Goal: Obtain resource: Download file/media

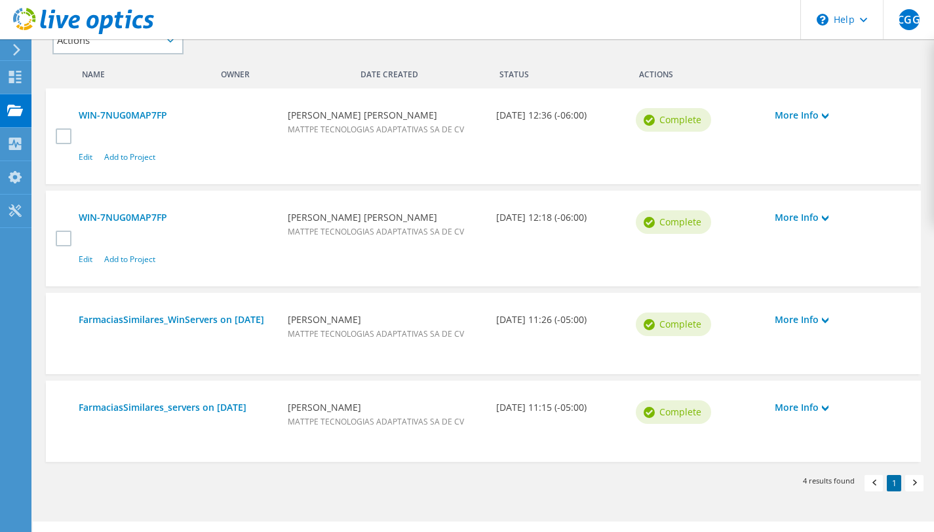
scroll to position [397, 0]
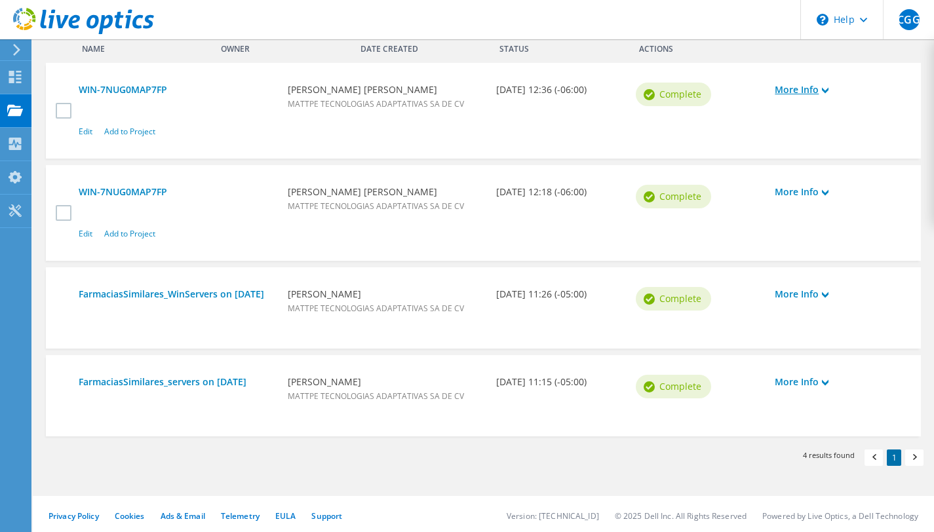
click at [827, 91] on use at bounding box center [825, 91] width 7 height 6
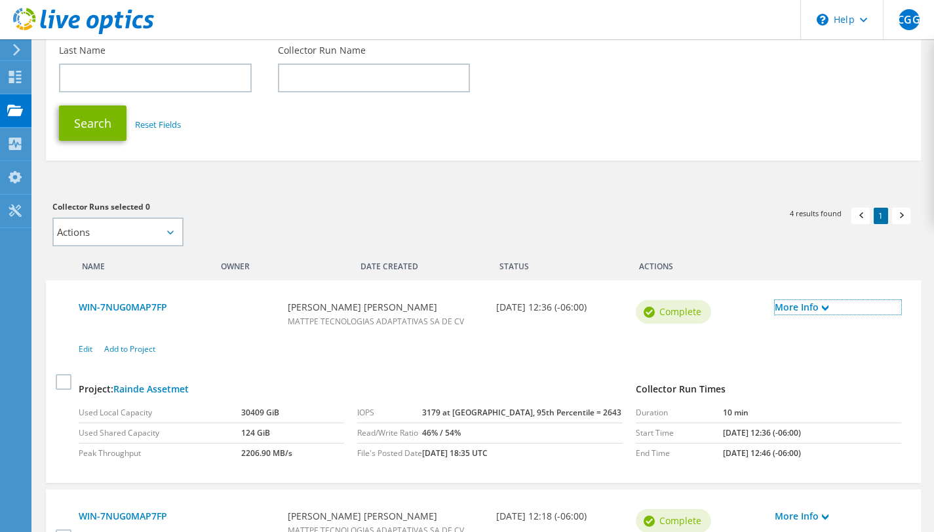
scroll to position [0, 0]
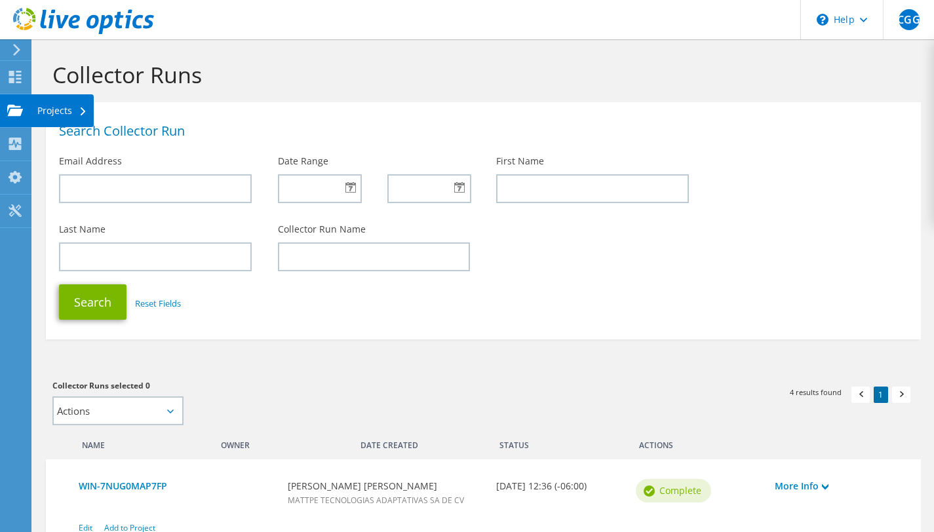
click at [58, 107] on div "Projects" at bounding box center [62, 110] width 63 height 33
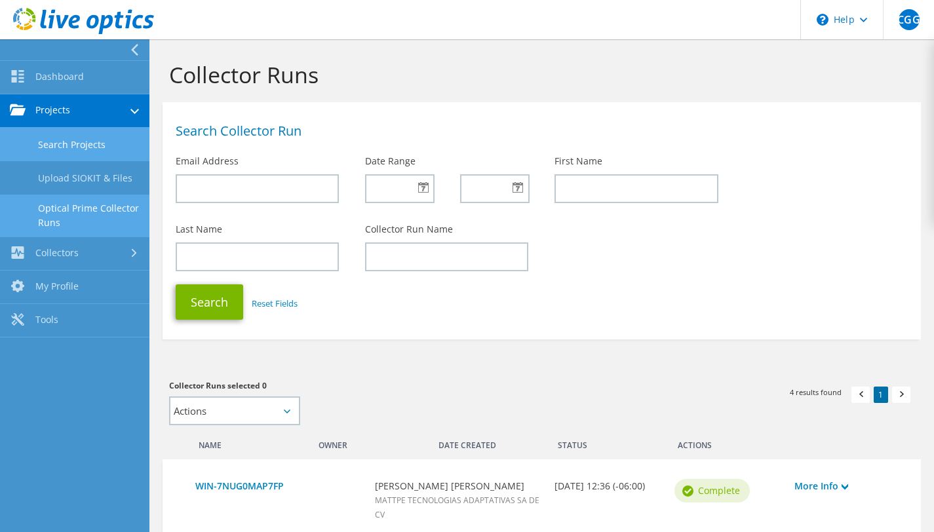
click at [69, 144] on link "Search Projects" at bounding box center [74, 144] width 149 height 33
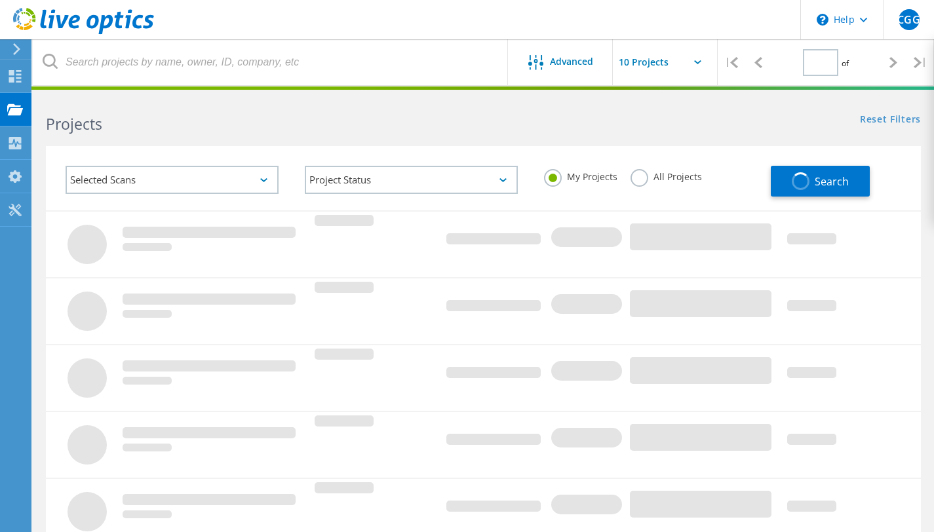
type input "1"
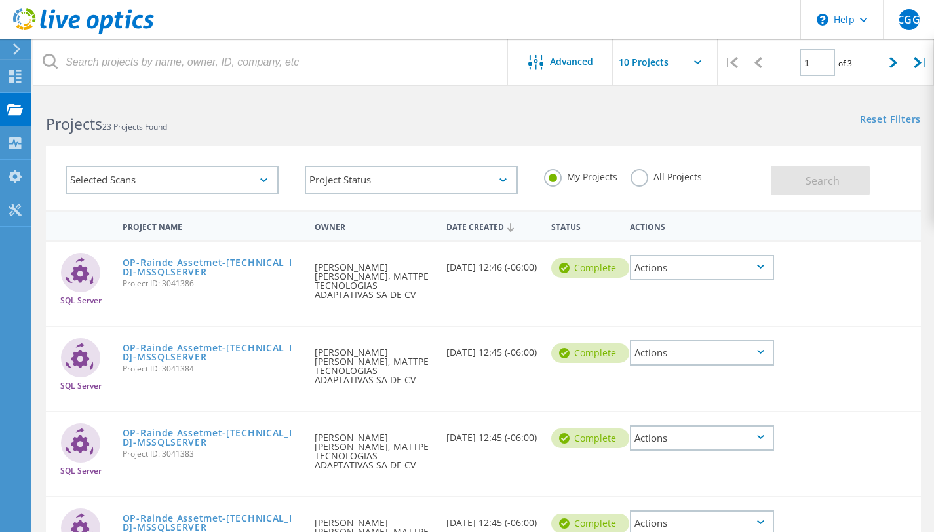
click at [731, 267] on div "Actions" at bounding box center [702, 268] width 144 height 26
click at [710, 256] on div "Download XLSX" at bounding box center [702, 258] width 142 height 20
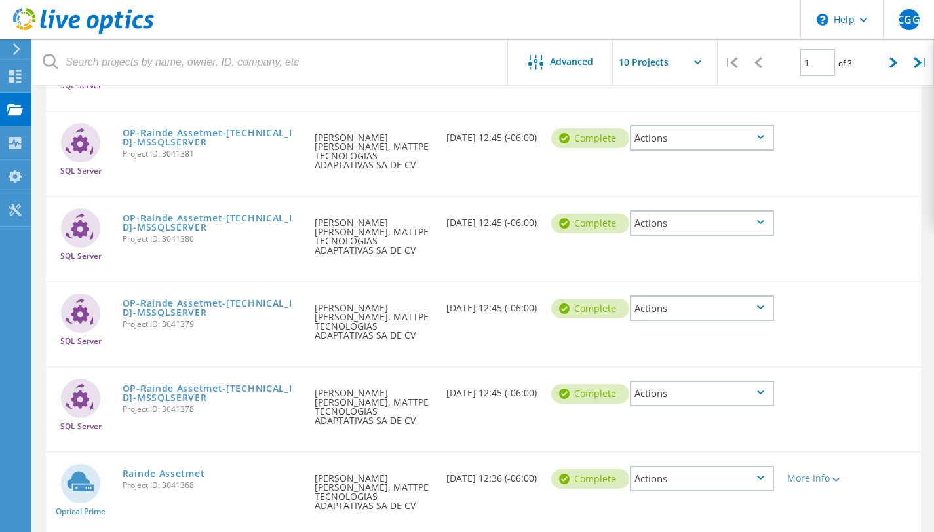
scroll to position [521, 0]
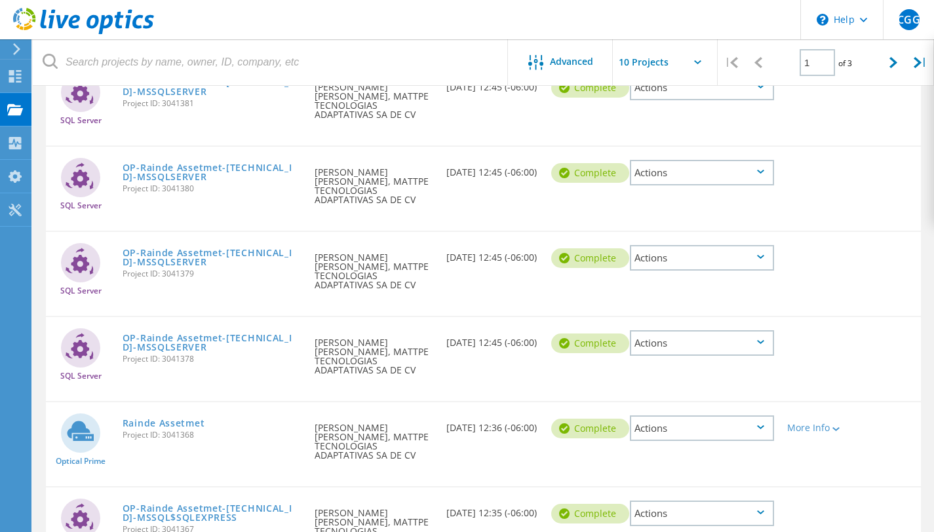
click at [748, 330] on div "Actions" at bounding box center [702, 343] width 144 height 26
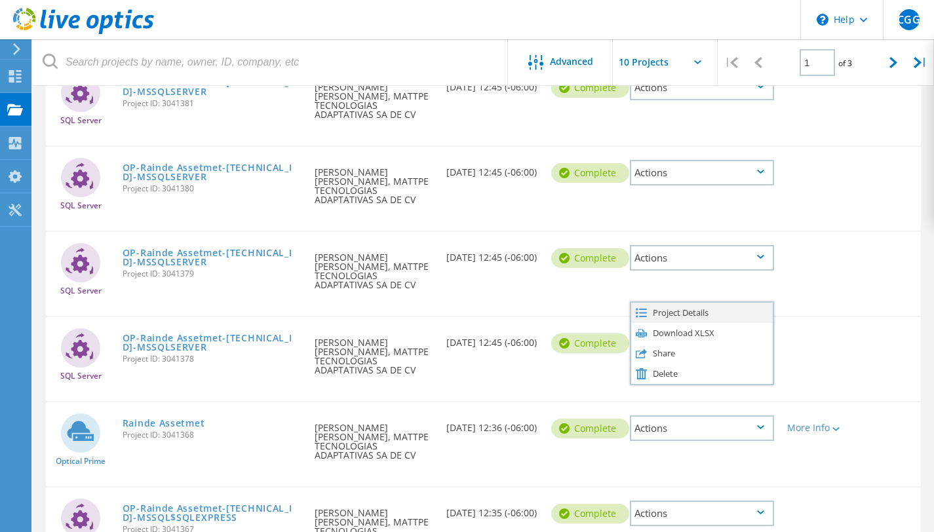
click at [722, 303] on div "Project Details" at bounding box center [702, 313] width 142 height 20
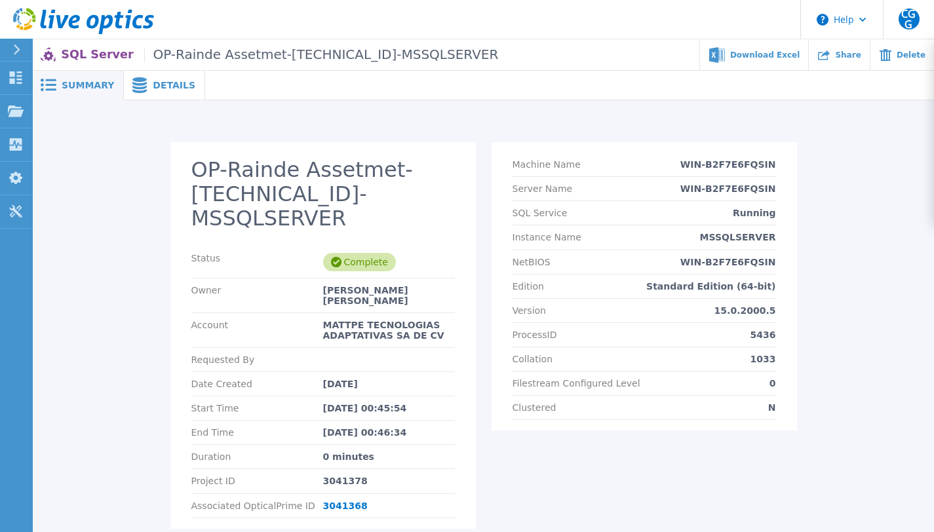
click at [173, 83] on span "Details" at bounding box center [174, 85] width 43 height 9
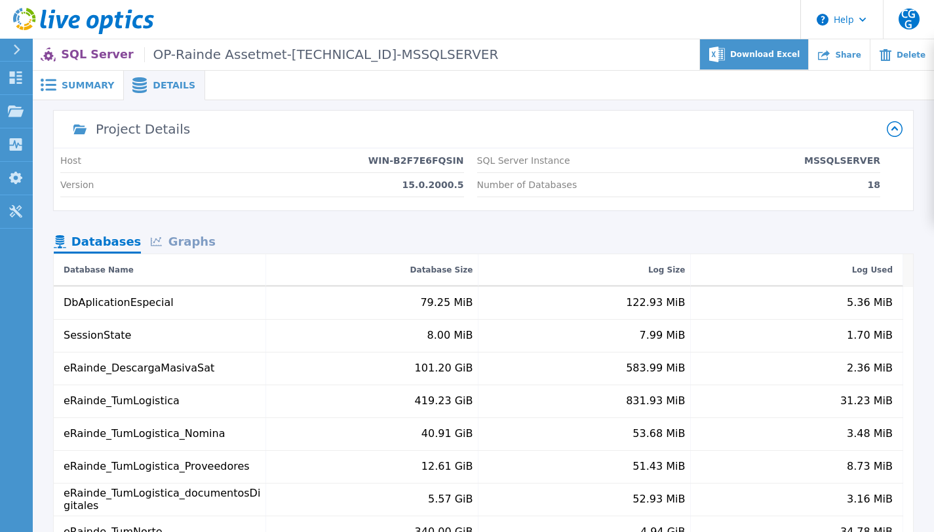
click at [787, 58] on span "Download Excel" at bounding box center [764, 54] width 69 height 8
click at [83, 81] on span "Summary" at bounding box center [88, 85] width 52 height 9
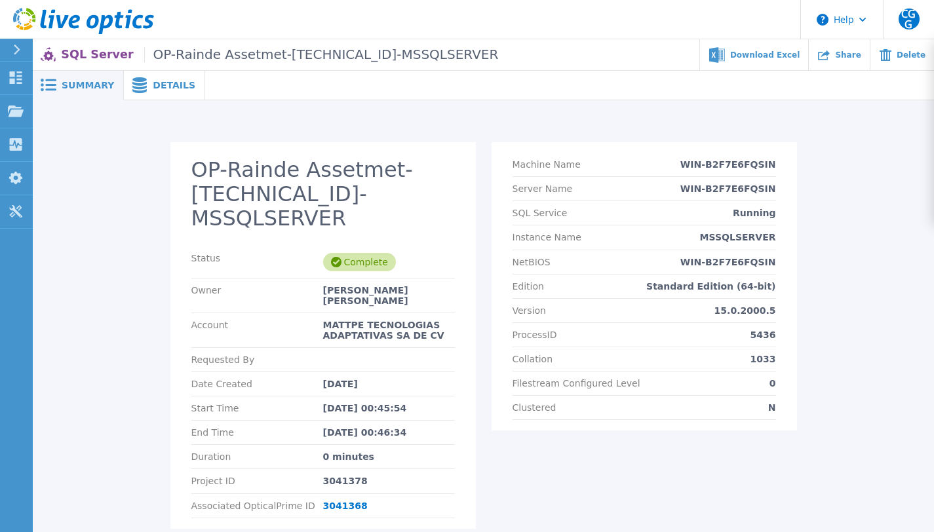
click at [67, 86] on span "Summary" at bounding box center [88, 85] width 52 height 9
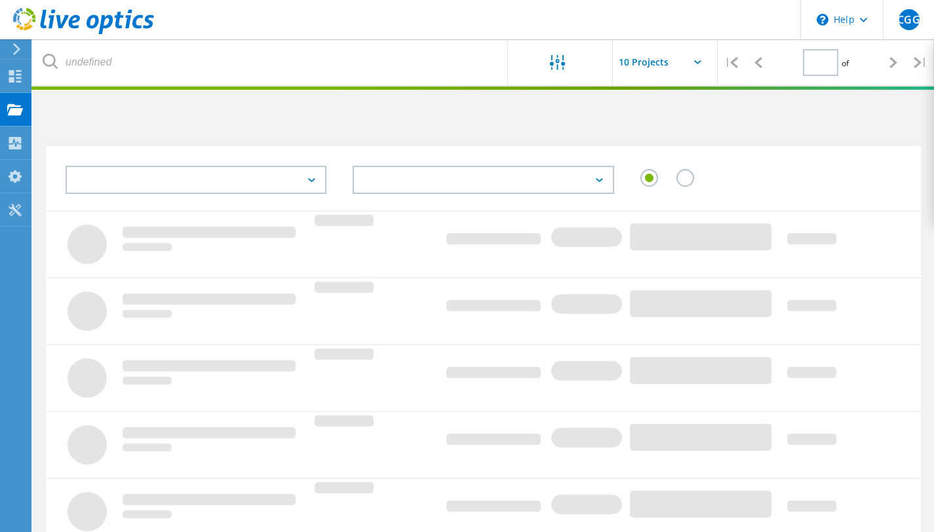
scroll to position [399, 0]
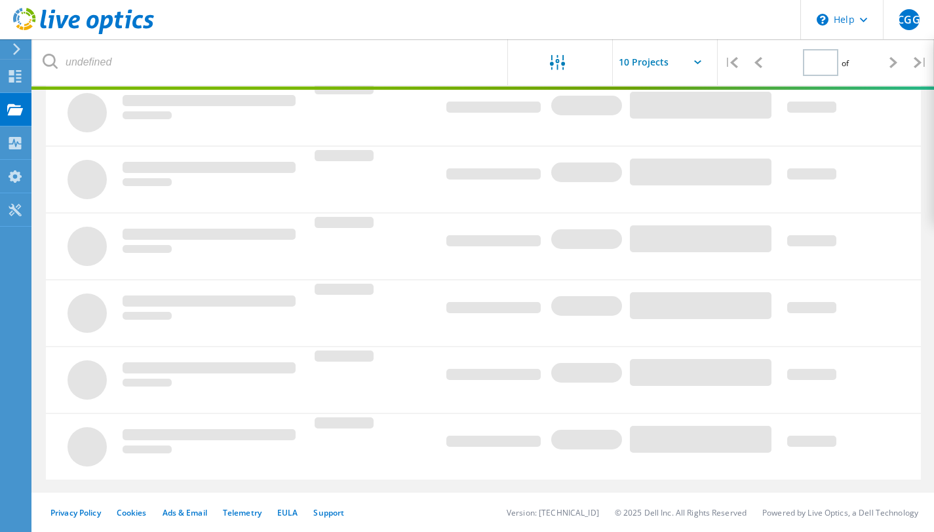
type input "1"
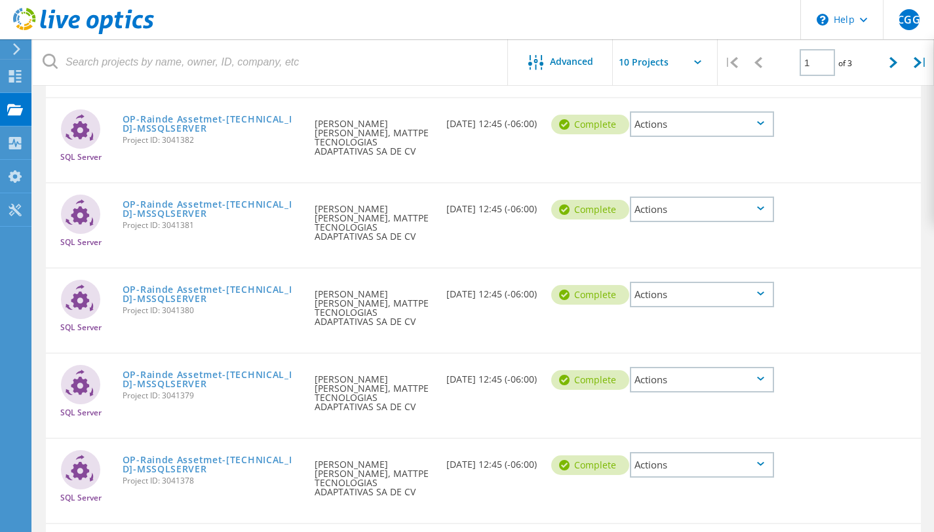
click at [676, 367] on div "Actions" at bounding box center [702, 380] width 144 height 26
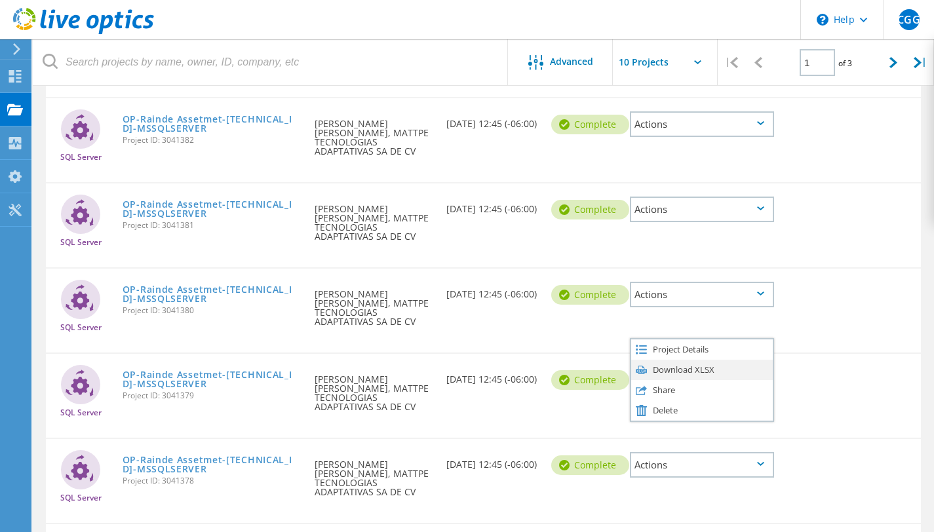
click at [682, 360] on div "Download XLSX" at bounding box center [702, 370] width 142 height 20
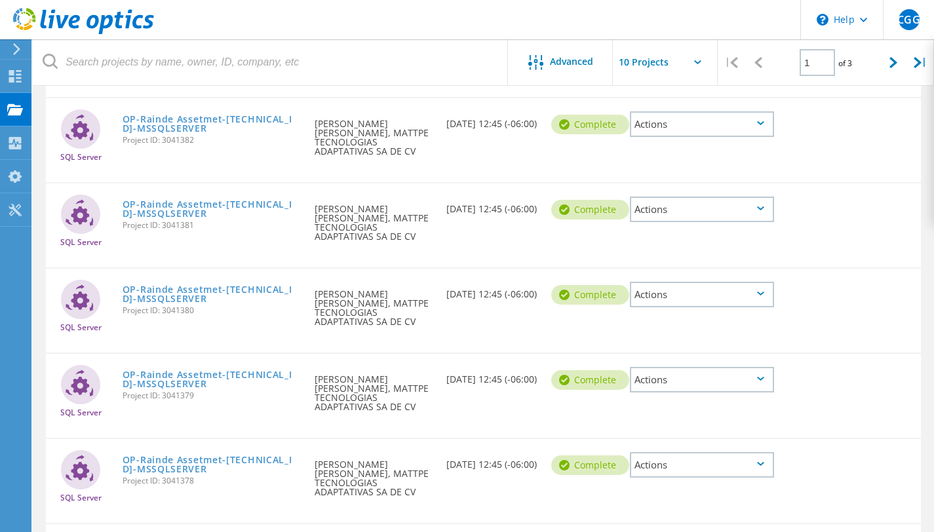
click at [684, 282] on div "Actions" at bounding box center [702, 295] width 144 height 26
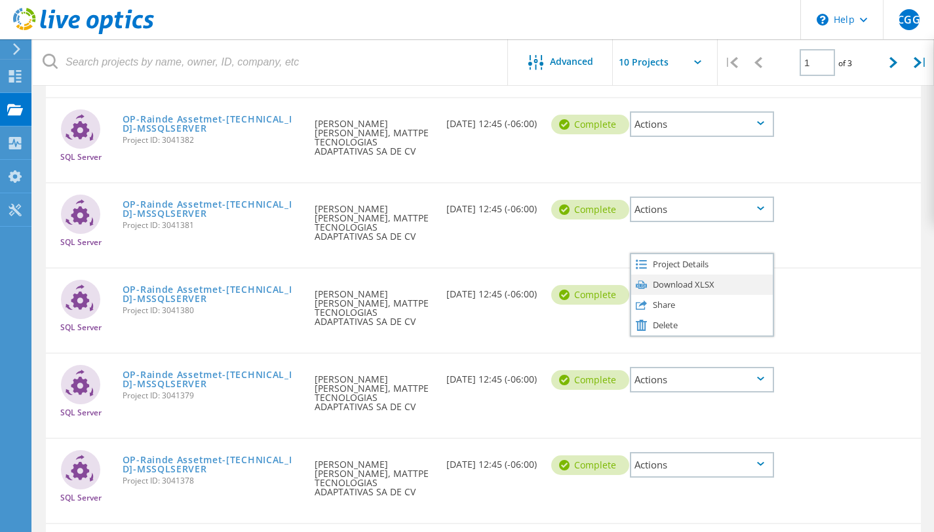
click at [686, 275] on div "Download XLSX" at bounding box center [702, 285] width 142 height 20
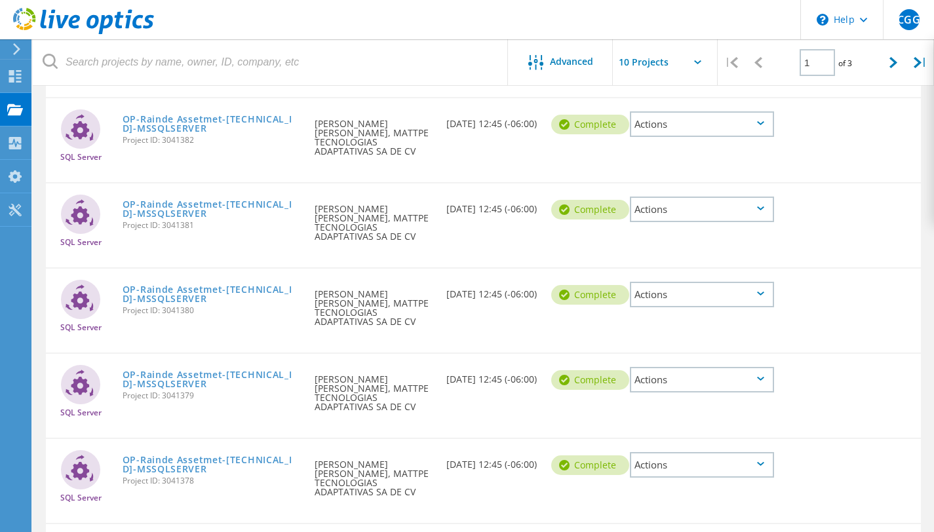
click at [693, 197] on div "Actions" at bounding box center [702, 210] width 144 height 26
click at [697, 189] on div "Download XLSX" at bounding box center [702, 199] width 142 height 20
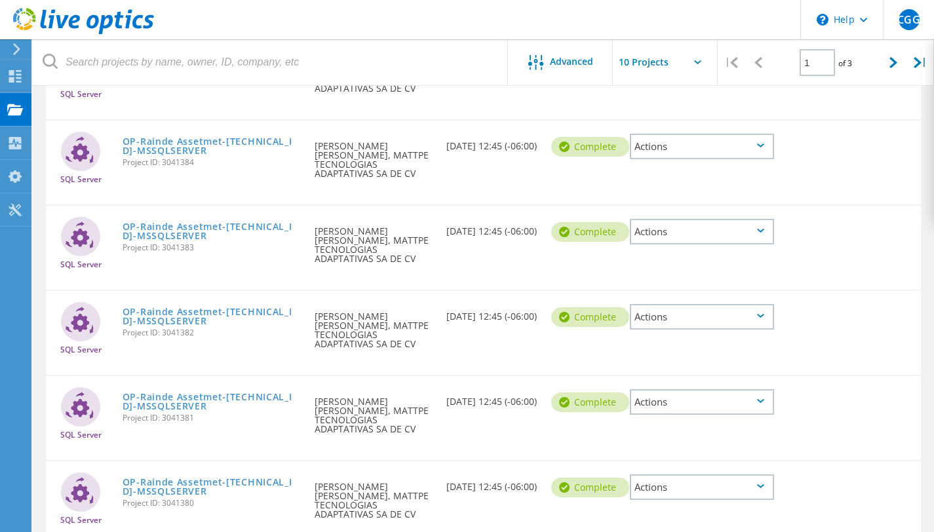
scroll to position [202, 0]
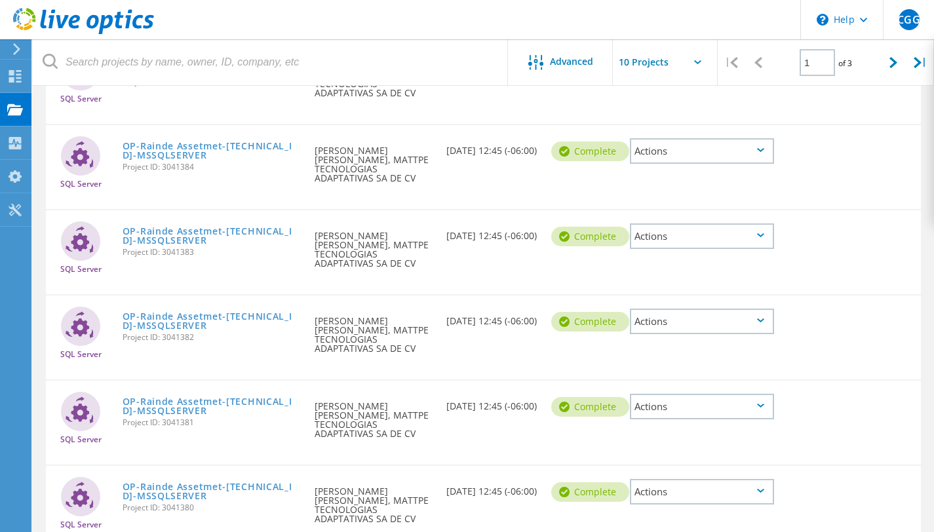
click at [695, 309] on div "Actions" at bounding box center [702, 322] width 144 height 26
click at [702, 301] on div "Download XLSX" at bounding box center [702, 311] width 142 height 20
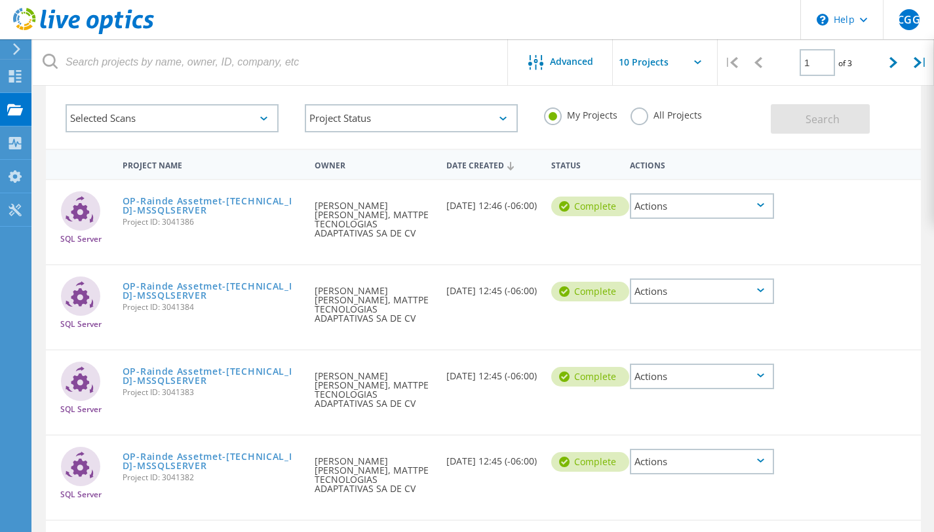
scroll to position [58, 0]
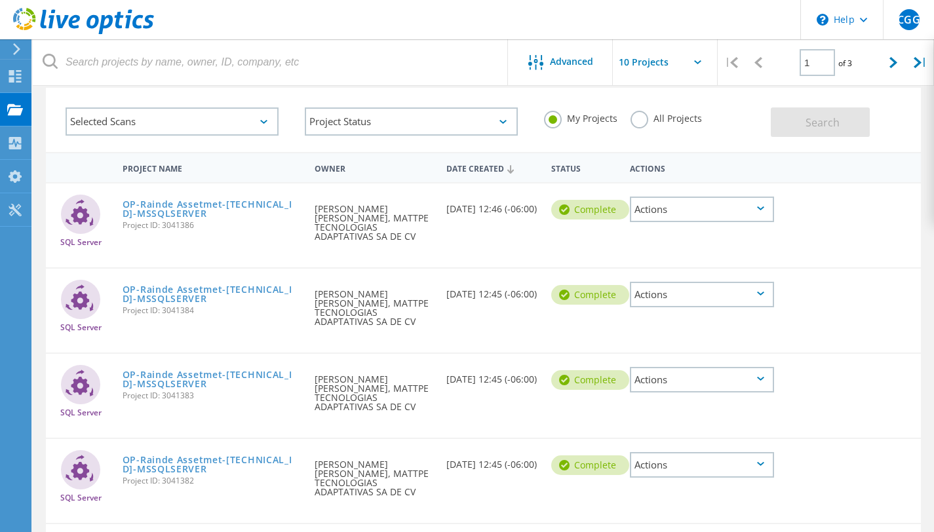
click at [653, 376] on div "Actions" at bounding box center [701, 380] width 157 height 52
click at [655, 367] on div "Actions" at bounding box center [702, 380] width 144 height 26
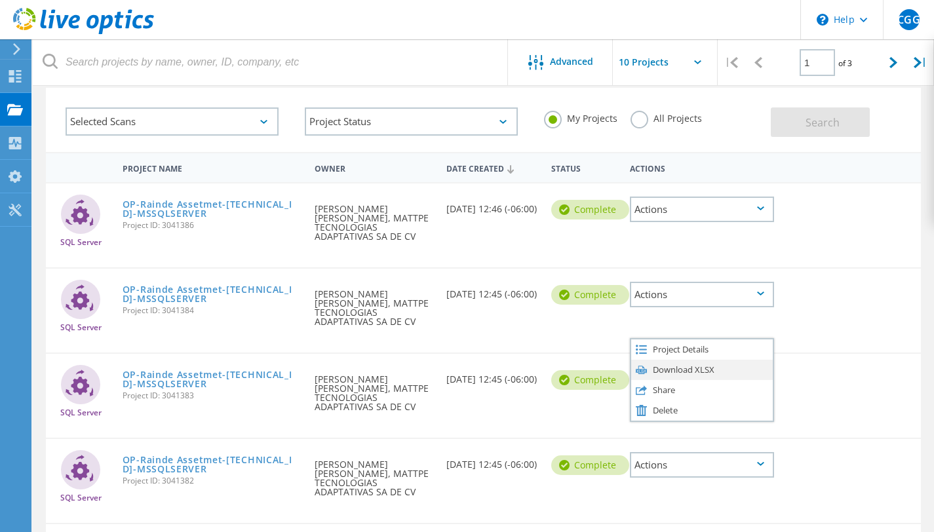
click at [670, 360] on div "Download XLSX" at bounding box center [702, 370] width 142 height 20
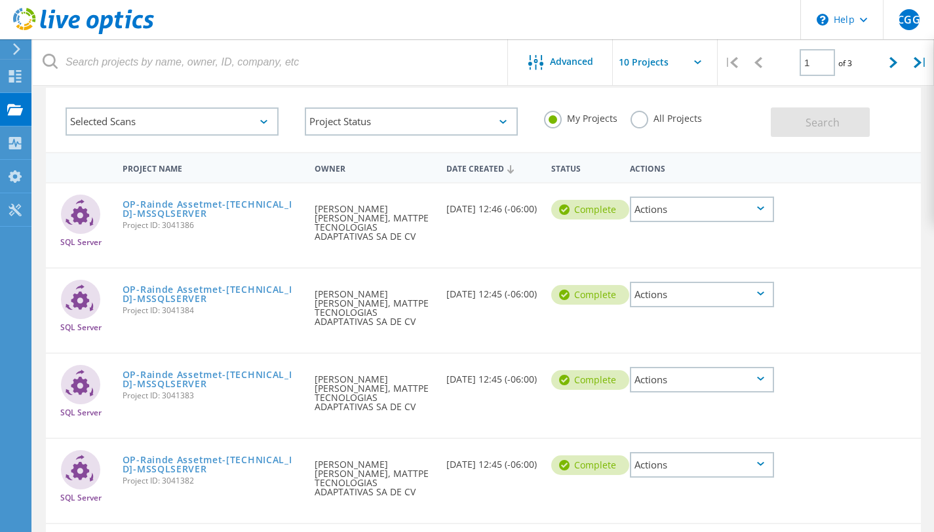
click at [670, 285] on div "Actions" at bounding box center [702, 295] width 144 height 26
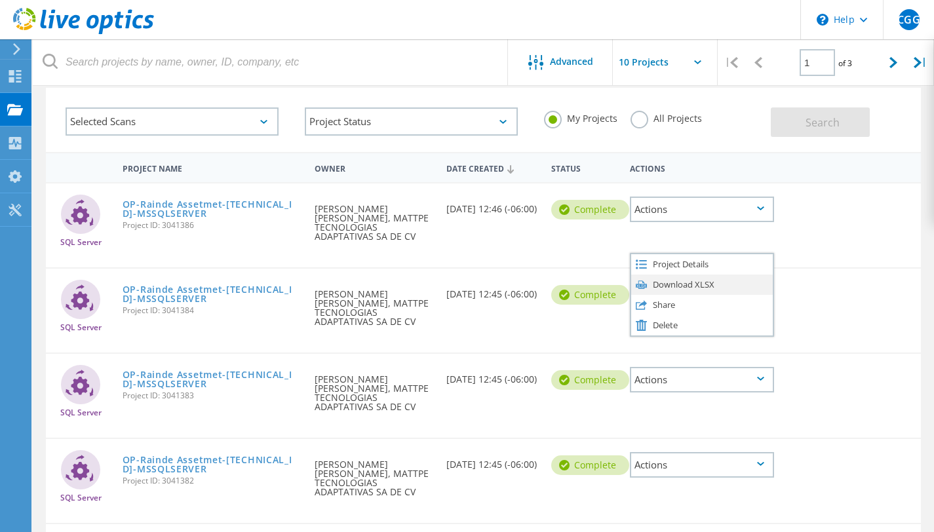
click at [669, 281] on div "Download XLSX" at bounding box center [702, 285] width 142 height 20
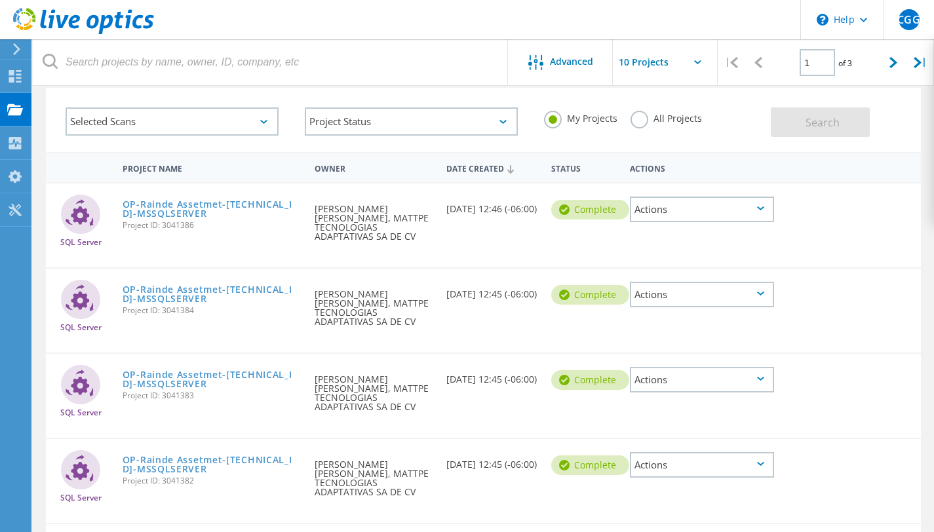
click at [659, 212] on div "Actions" at bounding box center [702, 210] width 144 height 26
click at [661, 199] on div "Download XLSX" at bounding box center [702, 199] width 142 height 20
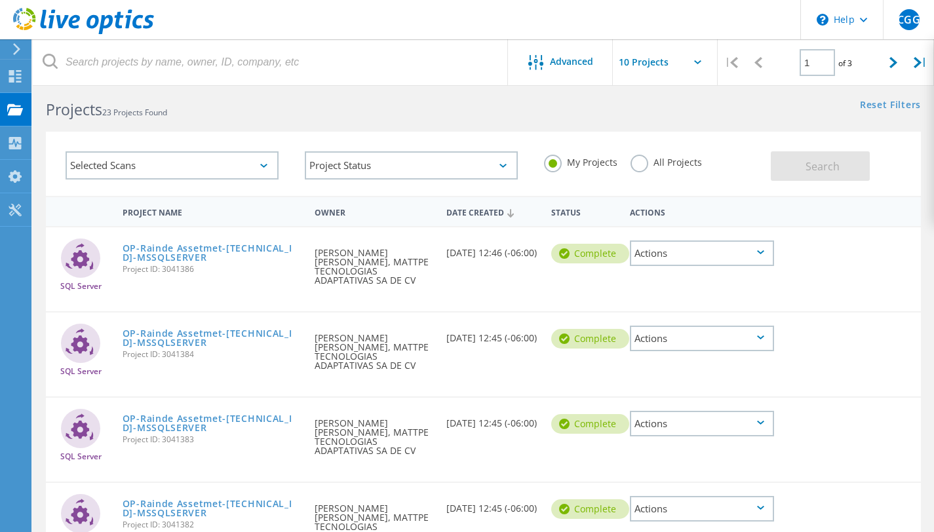
scroll to position [0, 0]
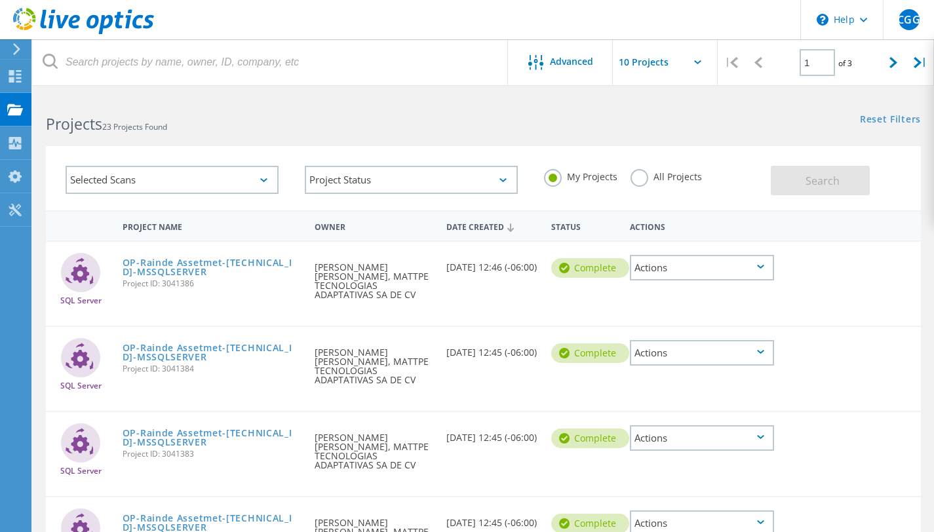
click at [699, 268] on div "Actions" at bounding box center [702, 268] width 144 height 26
click at [688, 259] on div "Download XLSX" at bounding box center [702, 258] width 142 height 20
click at [720, 341] on div "Actions" at bounding box center [702, 353] width 144 height 26
click at [706, 333] on div "Download XLSX" at bounding box center [702, 343] width 142 height 20
click at [674, 425] on div "Actions" at bounding box center [702, 438] width 144 height 26
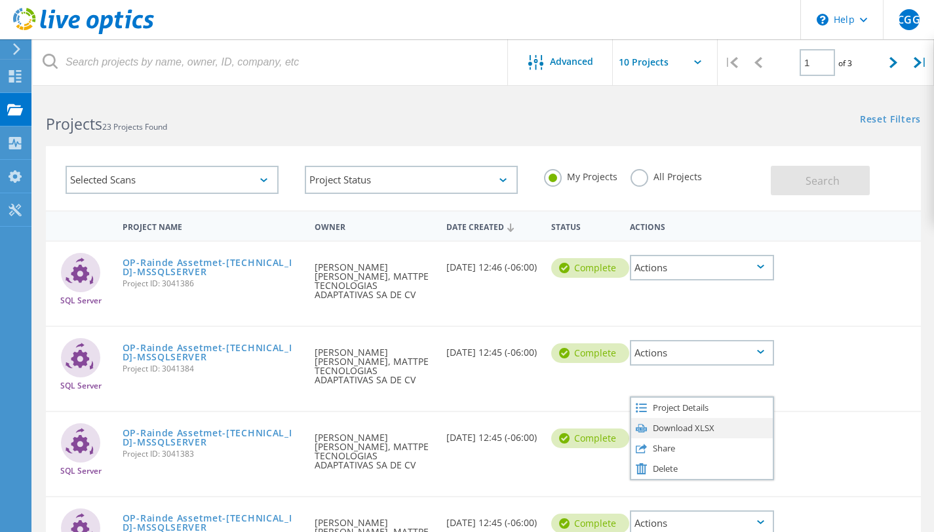
click at [676, 418] on div "Download XLSX" at bounding box center [702, 428] width 142 height 20
click at [920, 310] on div "SQL Server OP-Rainde Assetmet-192.168.1.21-MSSQLSERVER Project ID: 3041386 Requ…" at bounding box center [483, 284] width 875 height 84
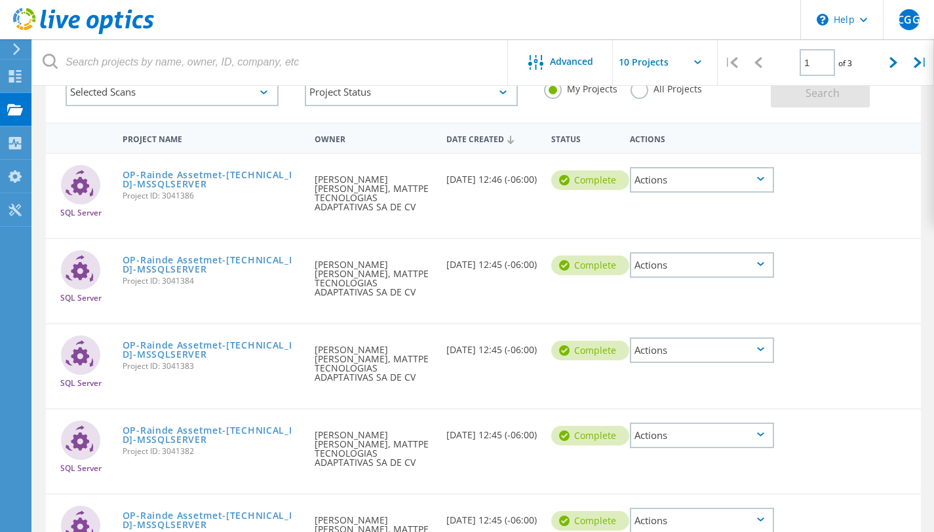
scroll to position [121, 0]
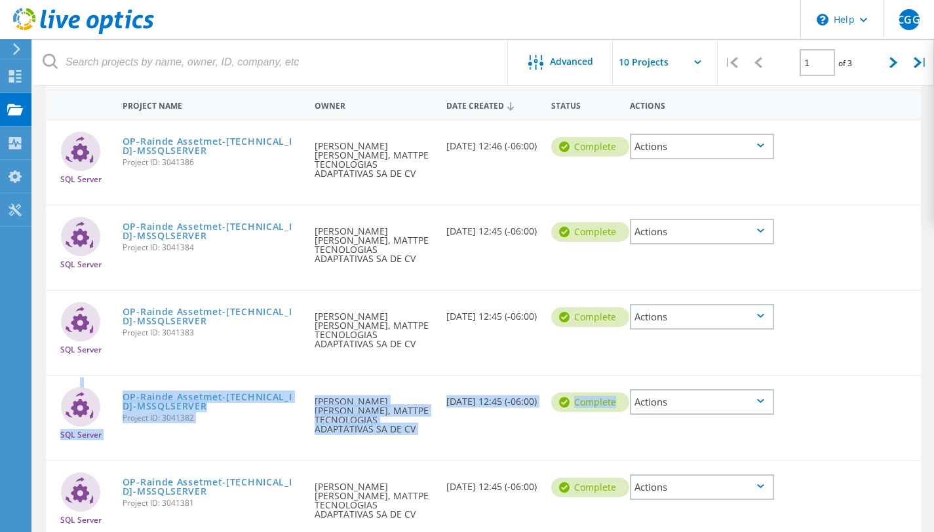
drag, startPoint x: 929, startPoint y: 349, endPoint x: 942, endPoint y: 436, distance: 87.6
click at [934, 436] on html "\n Help Explore Helpful Articles Contact Support CGG End User Carlos Gil Gonzal…" at bounding box center [467, 451] width 934 height 1145
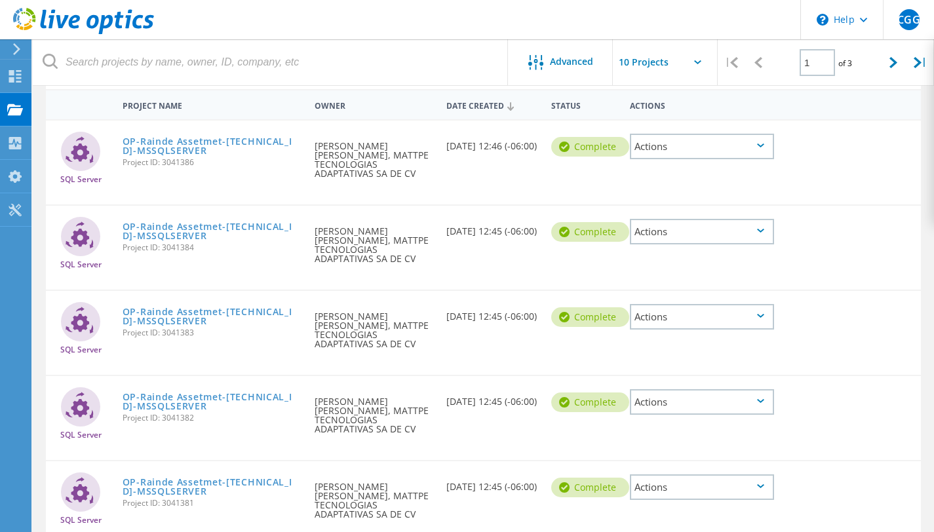
click at [899, 291] on div "SQL Server OP-Rainde Assetmet-192.168.1.218-MSSQLSERVER Project ID: 3041383 Req…" at bounding box center [483, 333] width 875 height 84
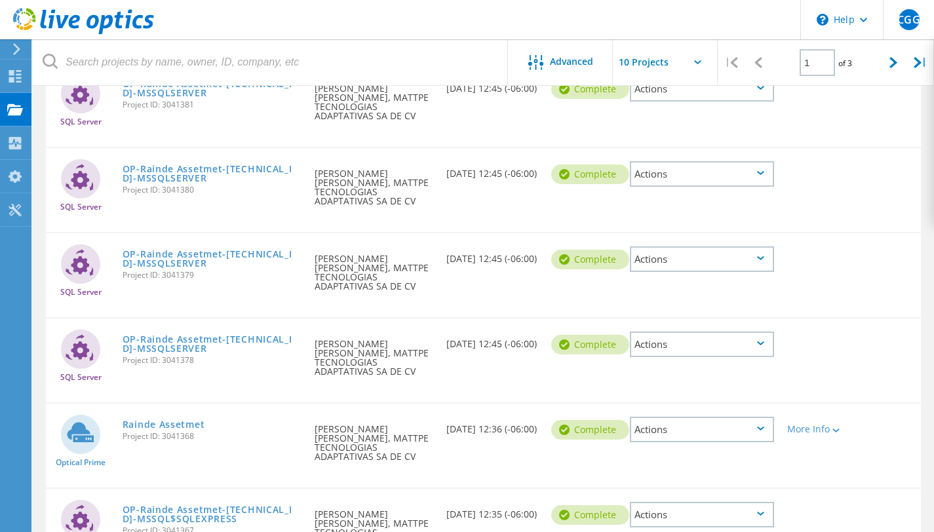
scroll to position [521, 0]
click at [751, 416] on div "Actions" at bounding box center [702, 429] width 144 height 26
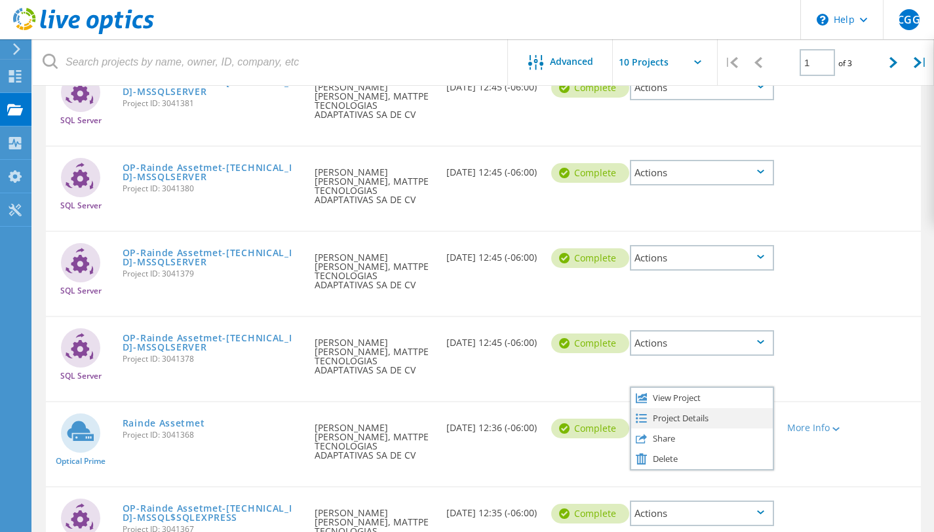
click at [742, 408] on div "Project Details" at bounding box center [702, 418] width 142 height 20
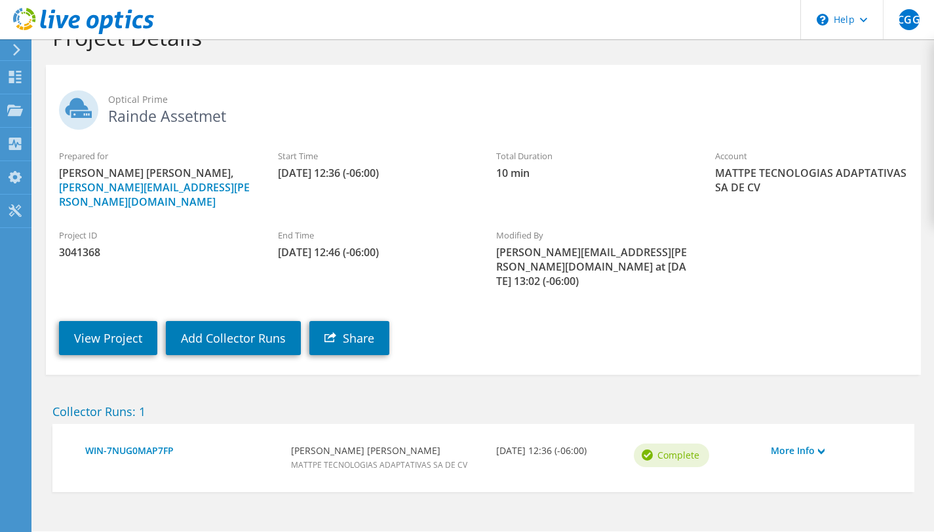
scroll to position [47, 0]
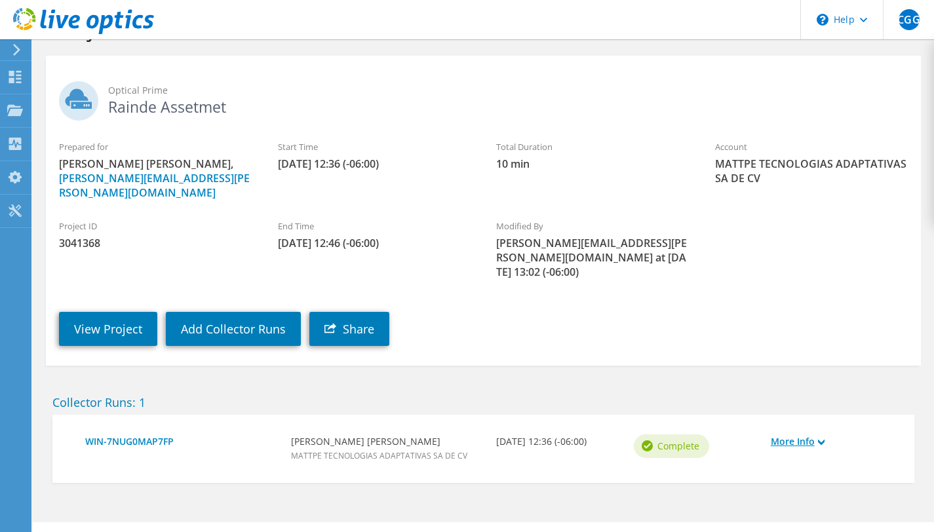
click at [810, 435] on link "More Info" at bounding box center [833, 442] width 124 height 14
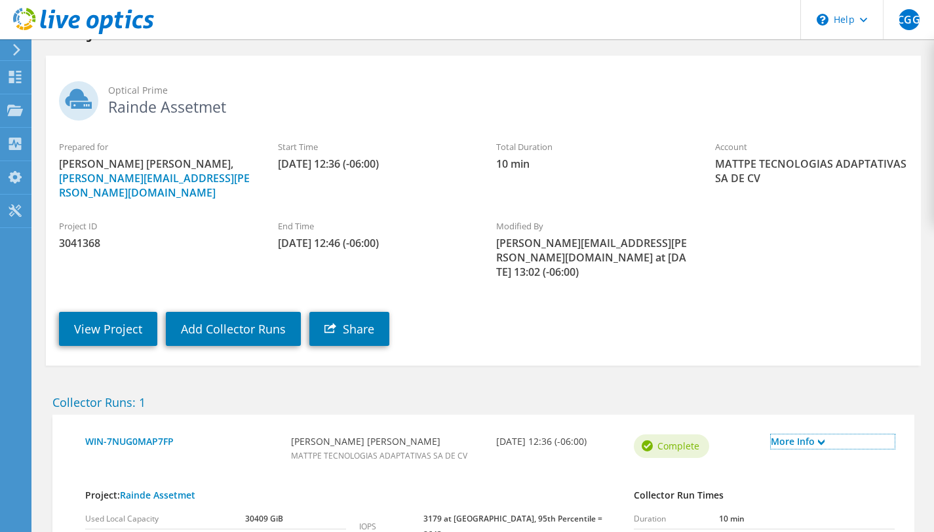
scroll to position [153, 0]
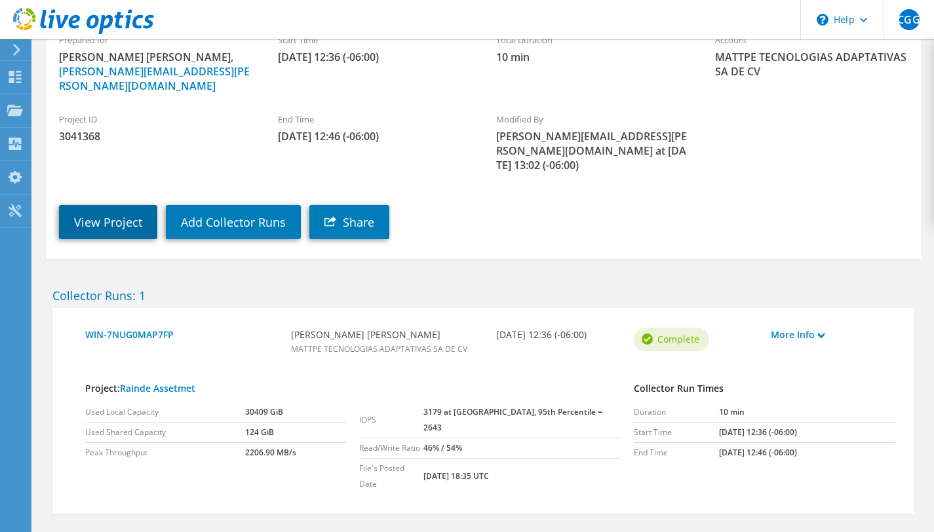
click at [86, 205] on link "View Project" at bounding box center [108, 222] width 98 height 34
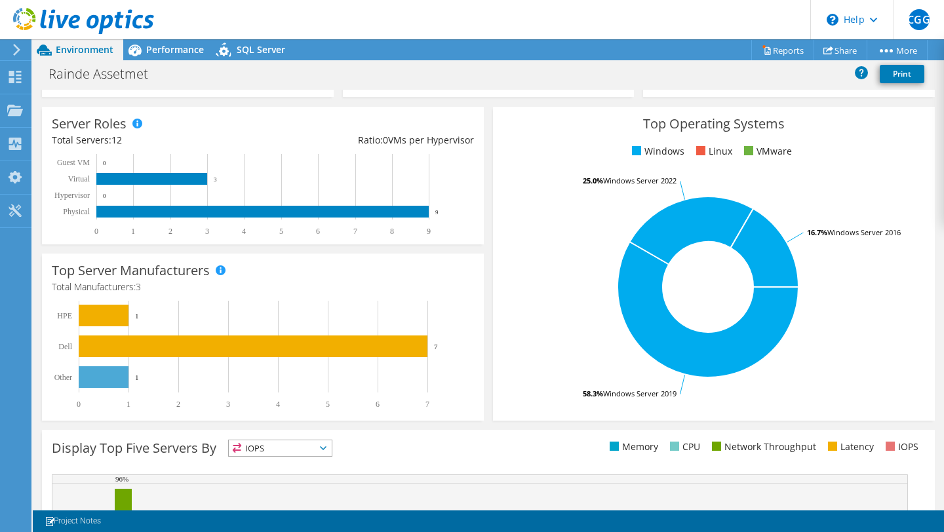
scroll to position [378, 0]
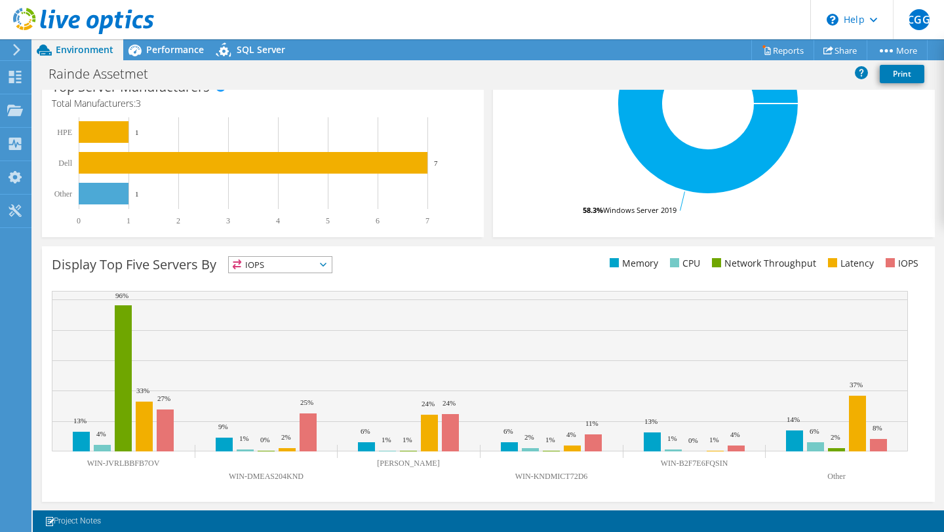
click at [300, 261] on span "IOPS" at bounding box center [280, 265] width 103 height 16
click at [285, 350] on li "Latency" at bounding box center [280, 355] width 103 height 18
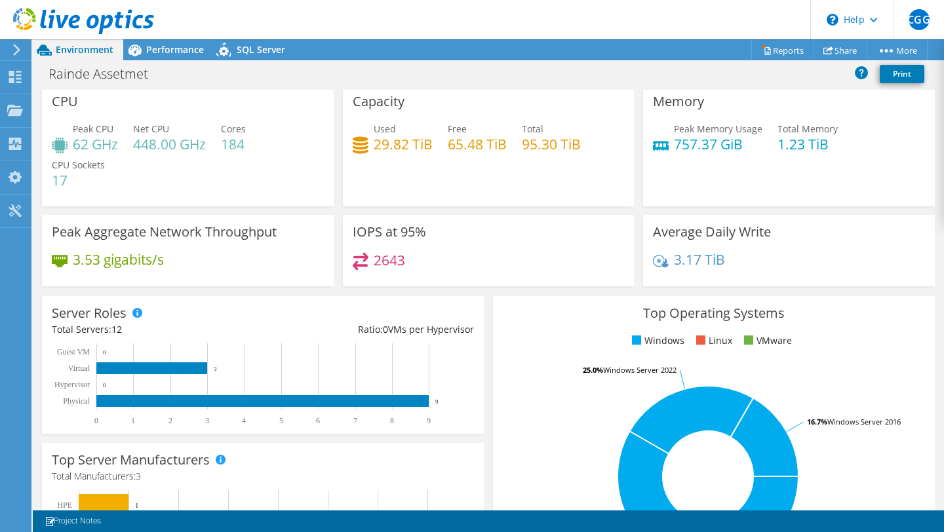
scroll to position [0, 0]
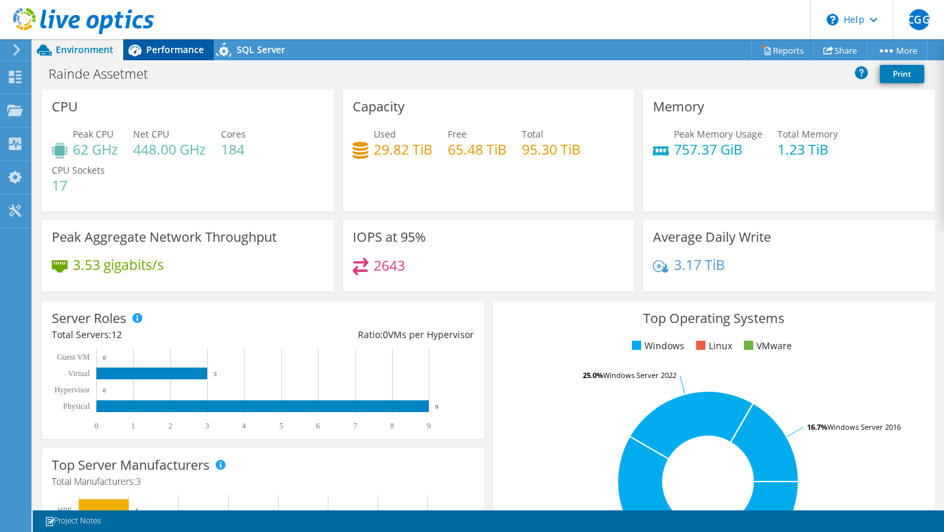
click at [158, 50] on span "Performance" at bounding box center [175, 49] width 58 height 12
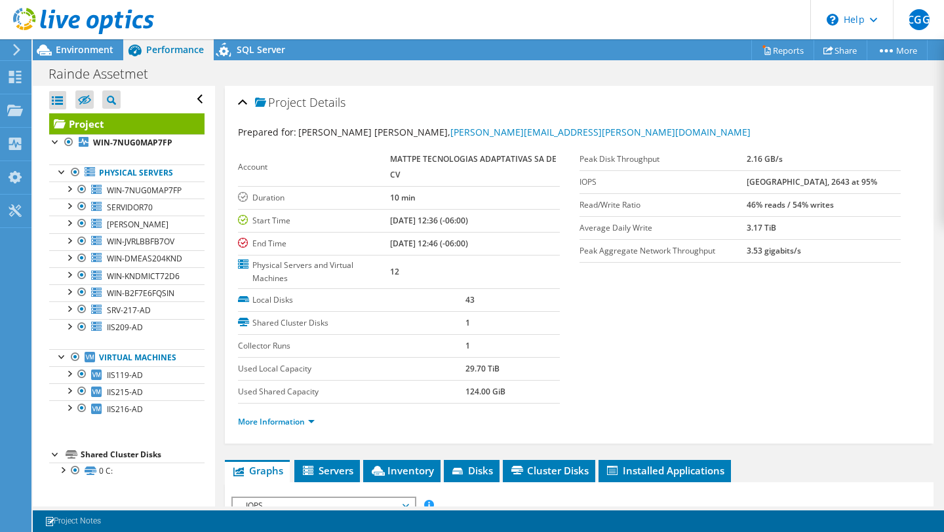
scroll to position [24, 0]
click at [766, 45] on link "Reports" at bounding box center [782, 50] width 63 height 20
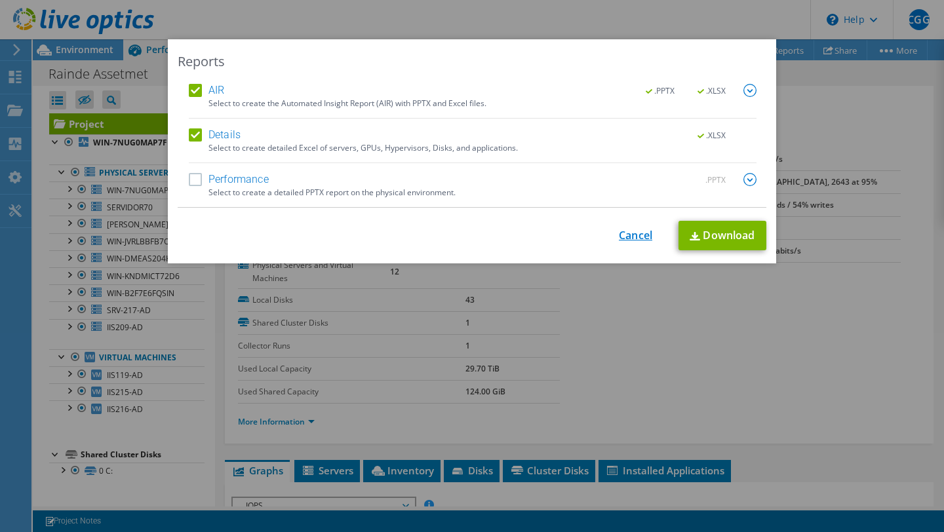
click at [623, 242] on link "Cancel" at bounding box center [635, 235] width 33 height 12
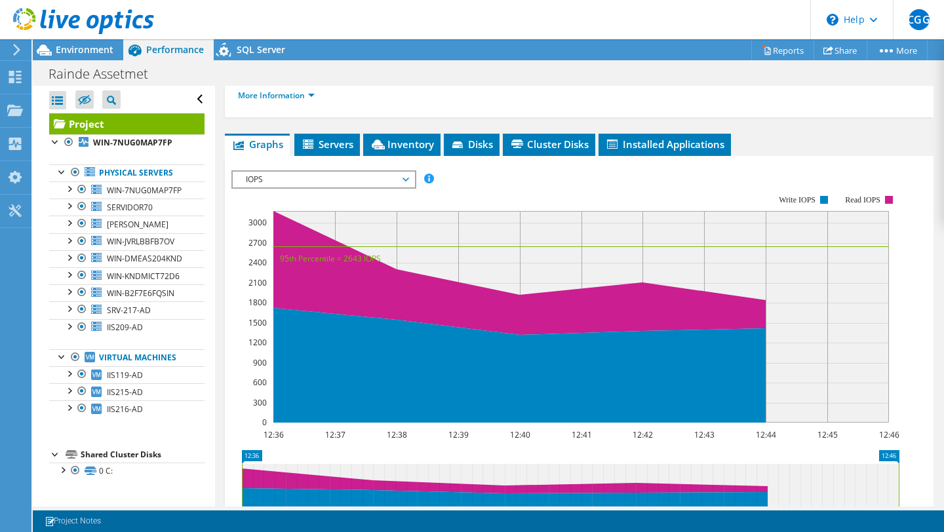
scroll to position [322, 0]
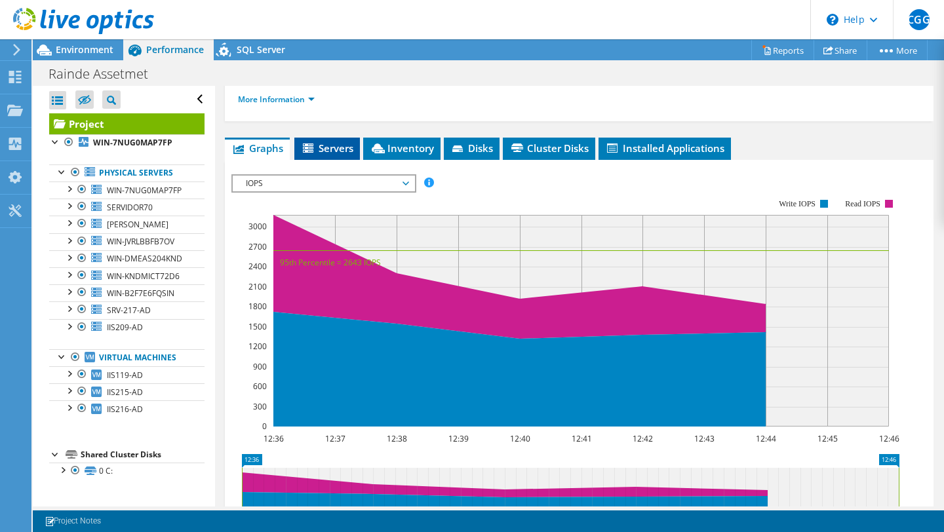
click at [339, 142] on span "Servers" at bounding box center [327, 148] width 52 height 13
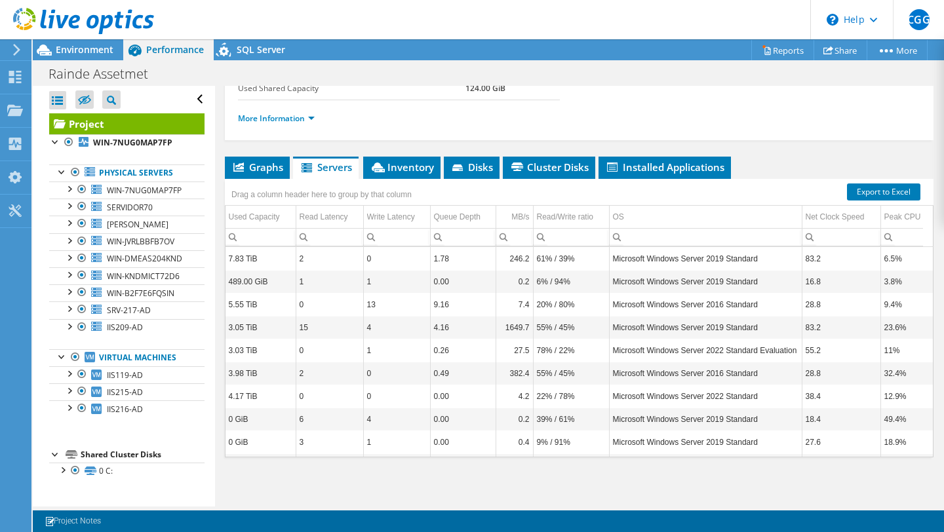
scroll to position [0, 242]
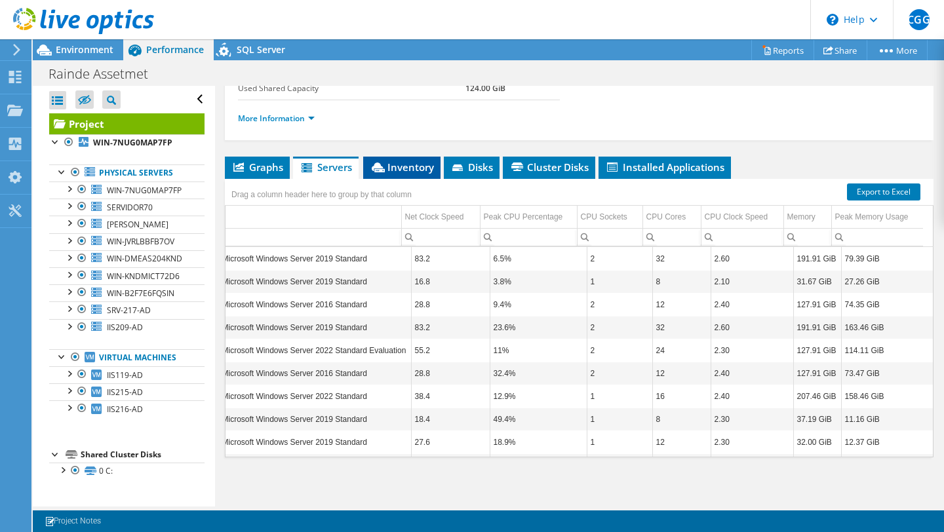
click at [405, 166] on span "Inventory" at bounding box center [402, 167] width 64 height 13
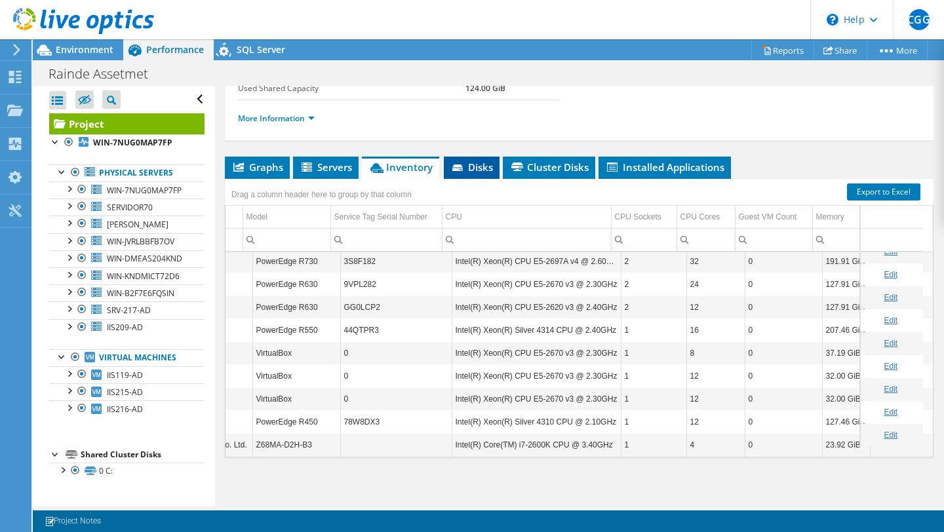
click at [477, 163] on span "Disks" at bounding box center [471, 167] width 43 height 13
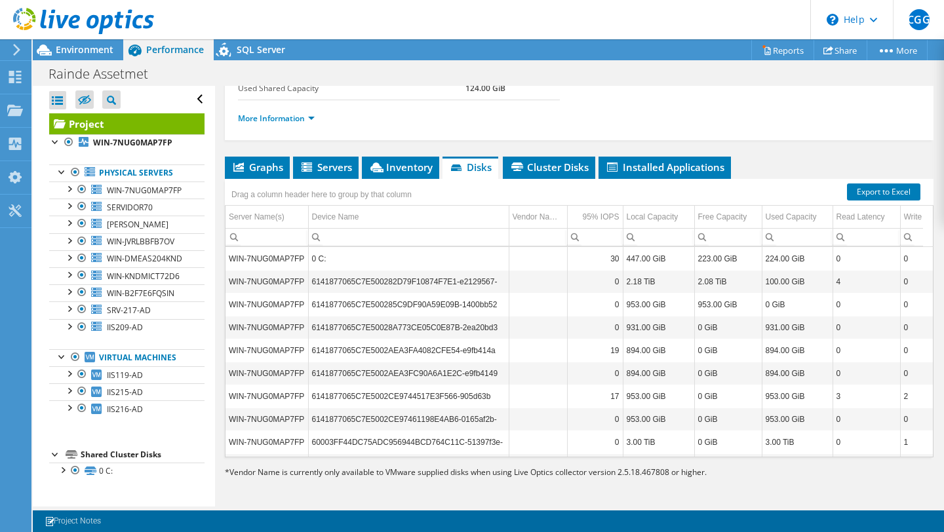
scroll to position [0, 0]
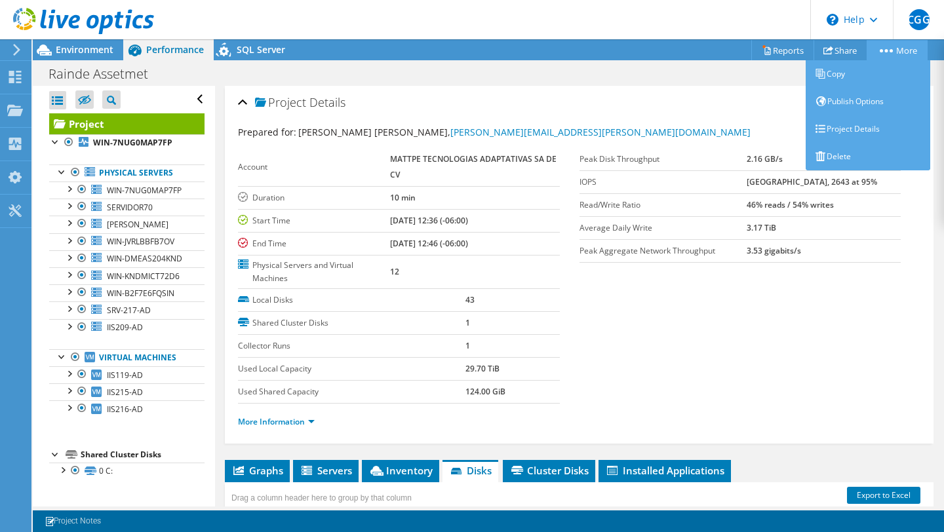
click at [893, 47] on link "More" at bounding box center [896, 50] width 61 height 20
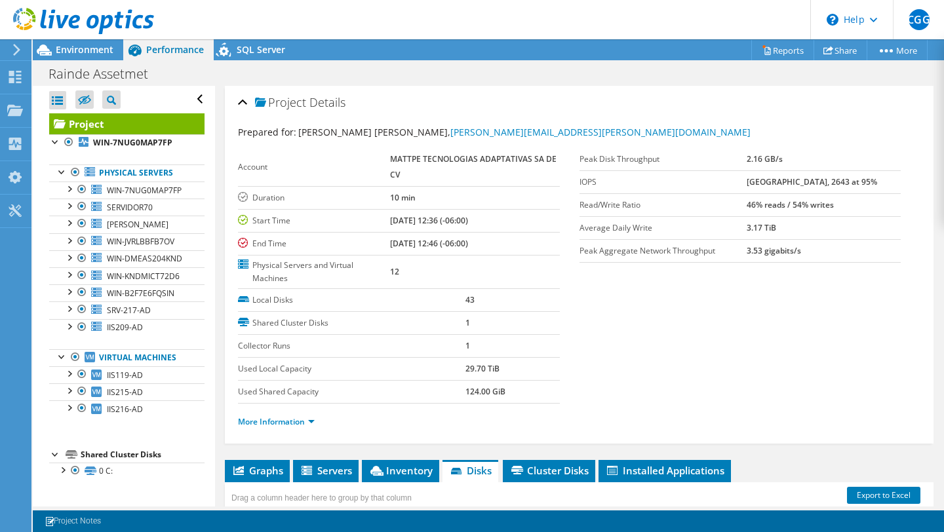
click at [799, 318] on section "Prepared for: Carlos Gil Gonzalez, carlos.gil@mattpe.com Account MATTPE TECNOLO…" at bounding box center [579, 282] width 682 height 315
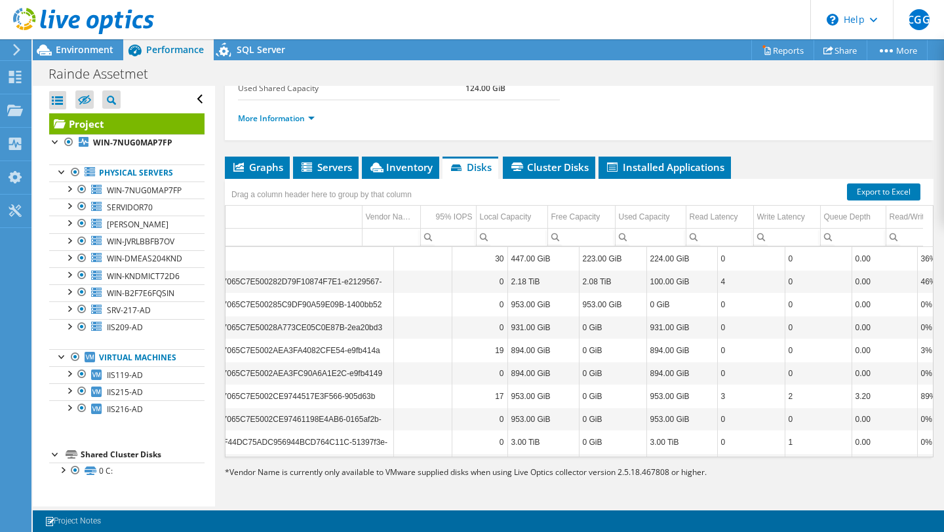
scroll to position [0, 76]
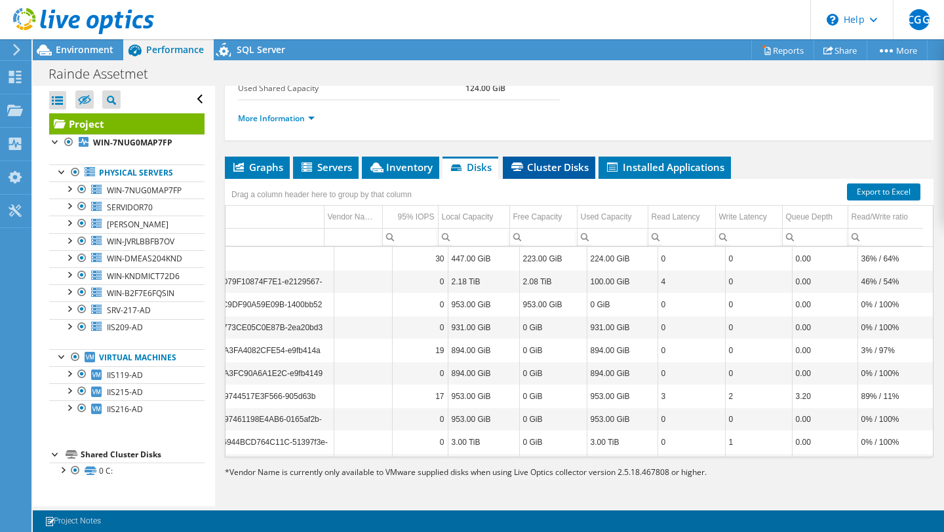
click at [564, 169] on span "Cluster Disks" at bounding box center [548, 167] width 79 height 13
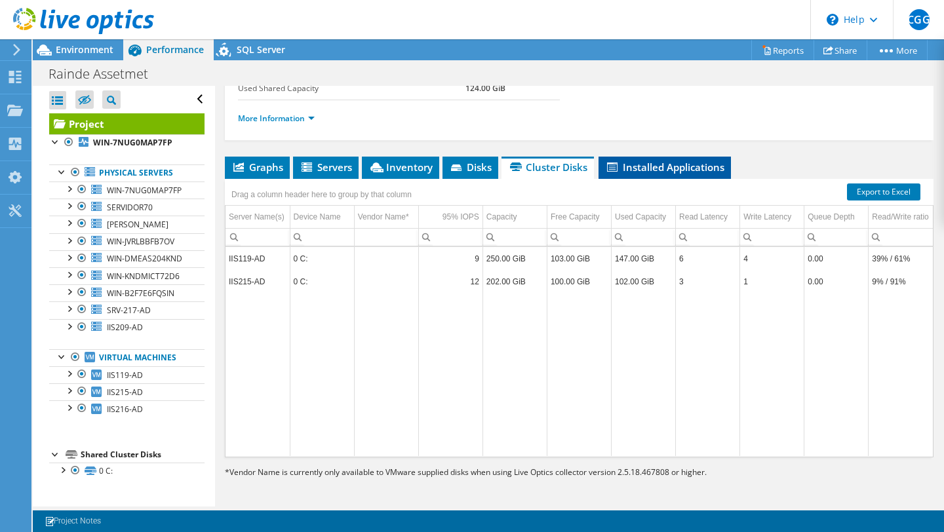
click at [676, 158] on li "Installed Applications" at bounding box center [664, 168] width 132 height 22
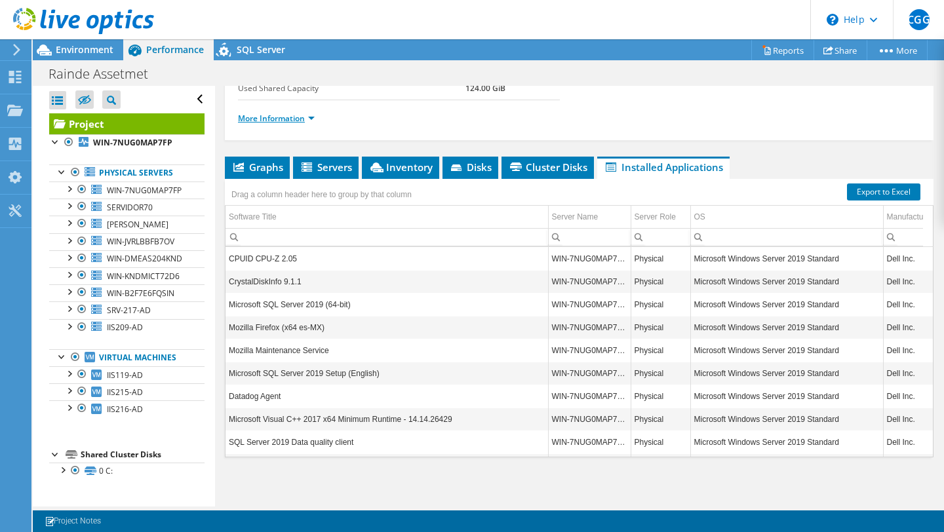
click at [307, 113] on link "More Information" at bounding box center [276, 118] width 77 height 11
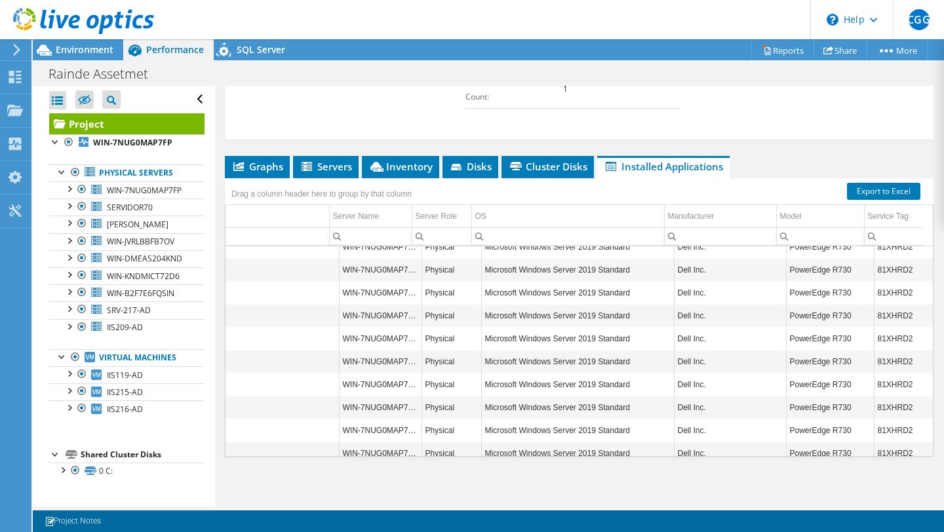
scroll to position [1306, 229]
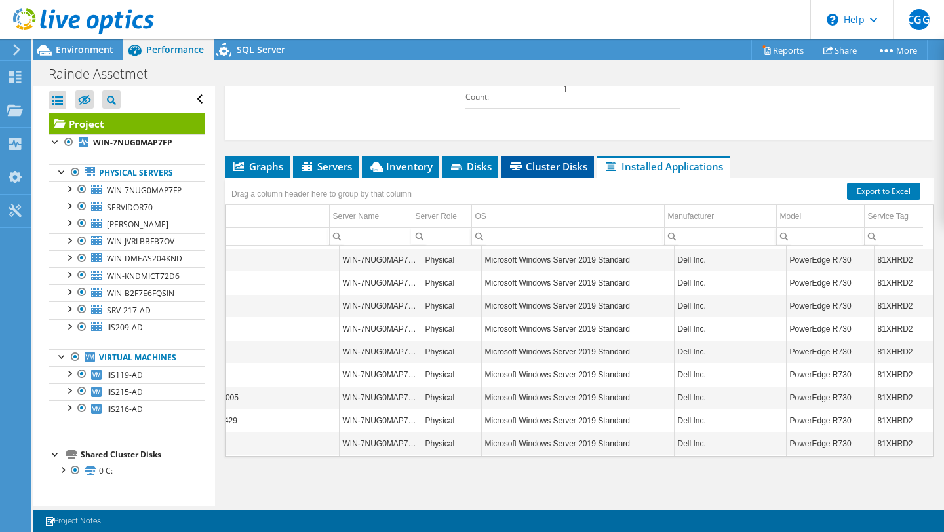
click at [544, 172] on span "Cluster Disks" at bounding box center [547, 166] width 79 height 13
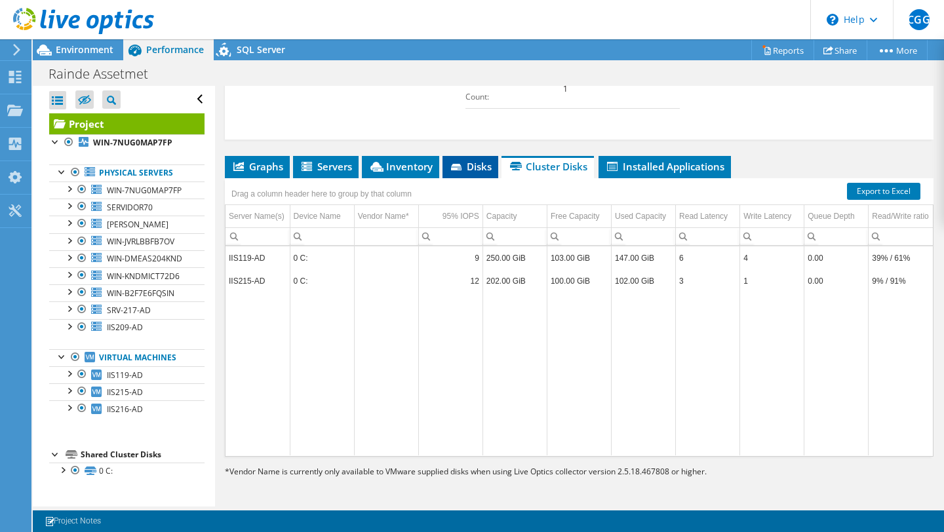
click at [478, 166] on span "Disks" at bounding box center [470, 166] width 43 height 13
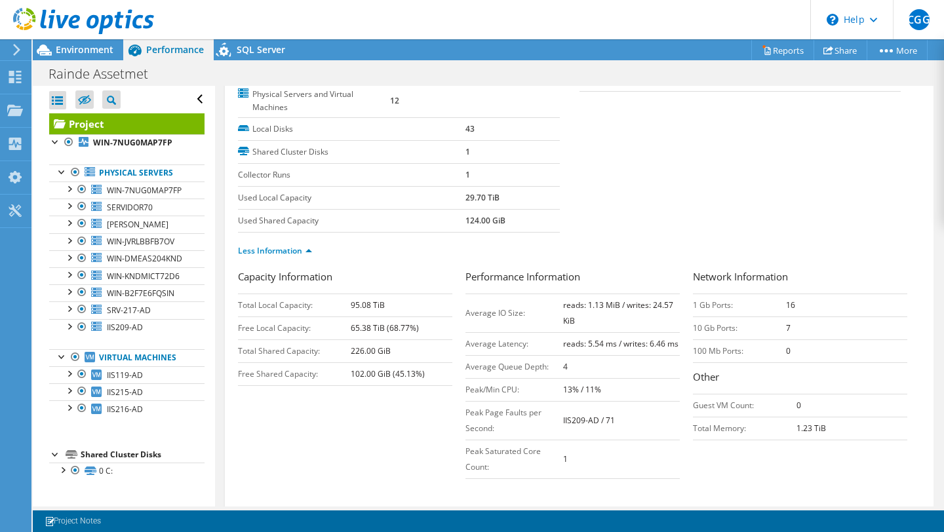
scroll to position [81, 0]
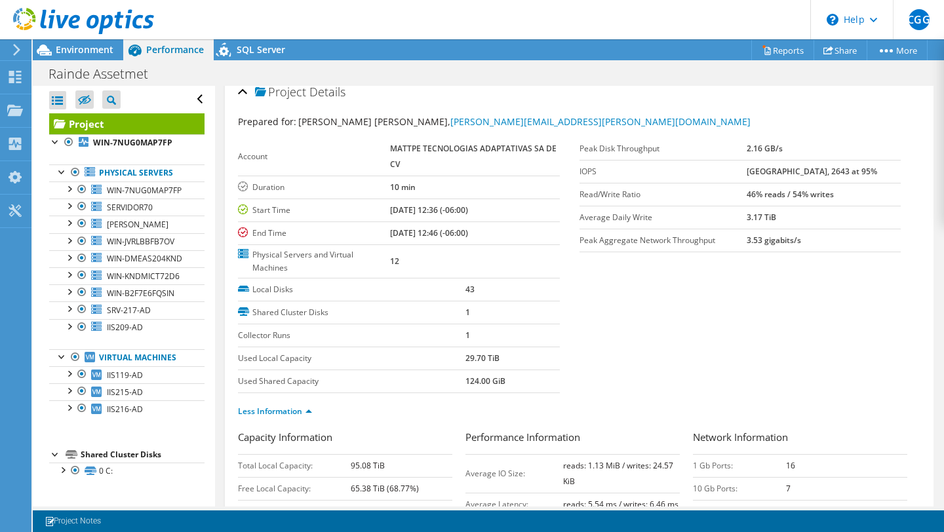
scroll to position [0, 0]
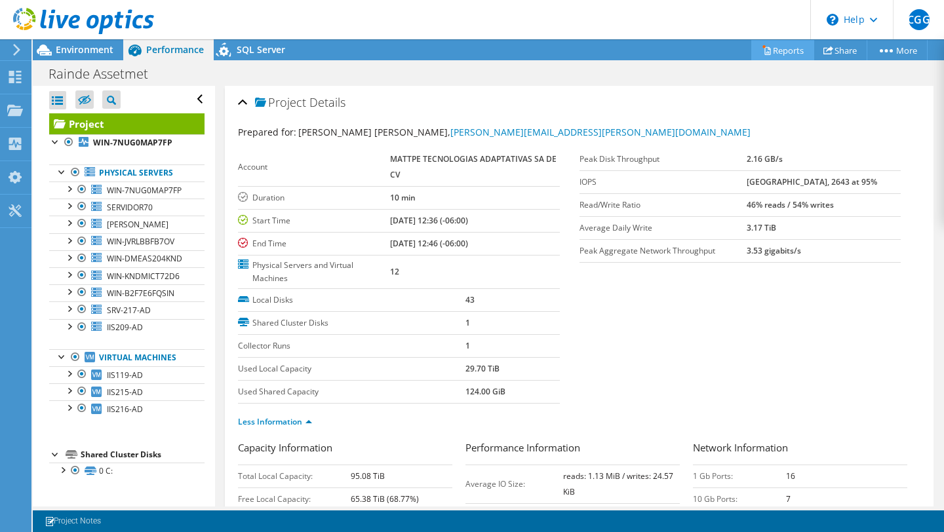
click at [775, 54] on link "Reports" at bounding box center [782, 50] width 63 height 20
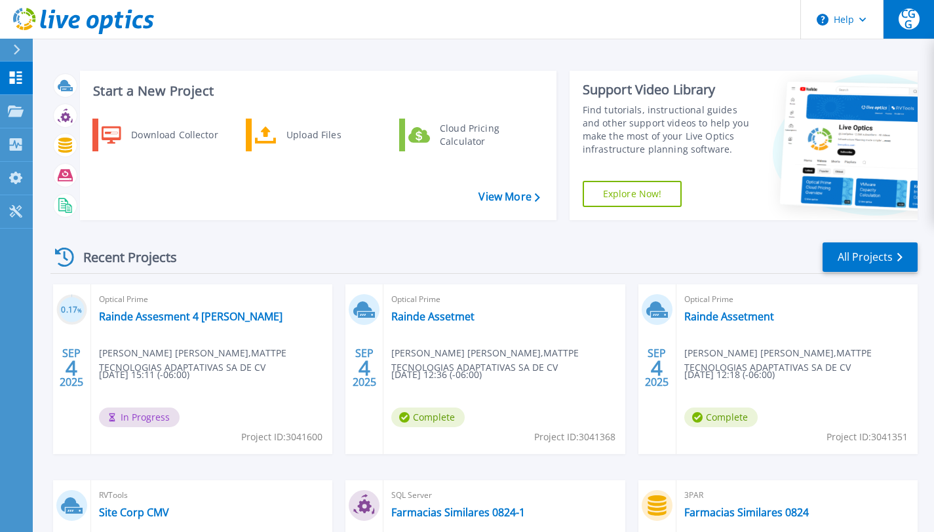
click at [901, 26] on span "CGG" at bounding box center [909, 19] width 21 height 21
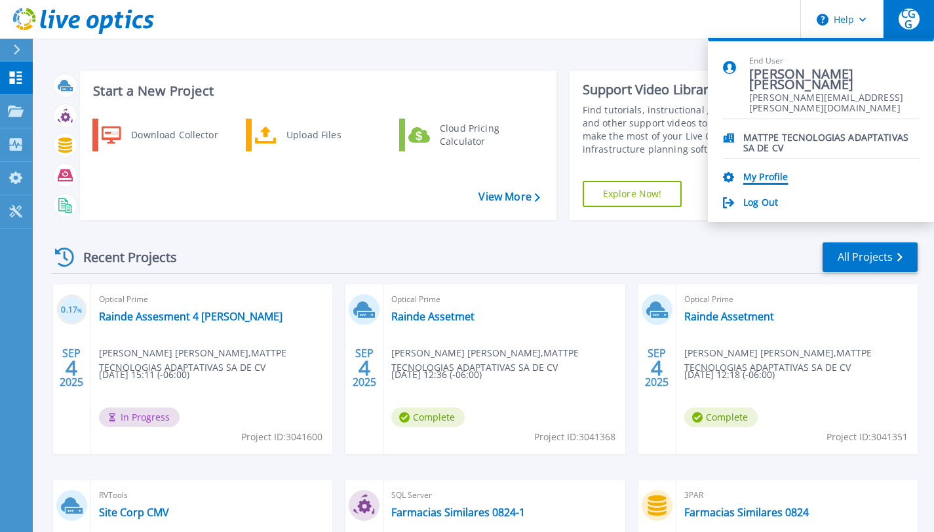
click at [760, 174] on link "My Profile" at bounding box center [765, 178] width 45 height 12
click at [783, 179] on link "My Profile" at bounding box center [765, 178] width 45 height 12
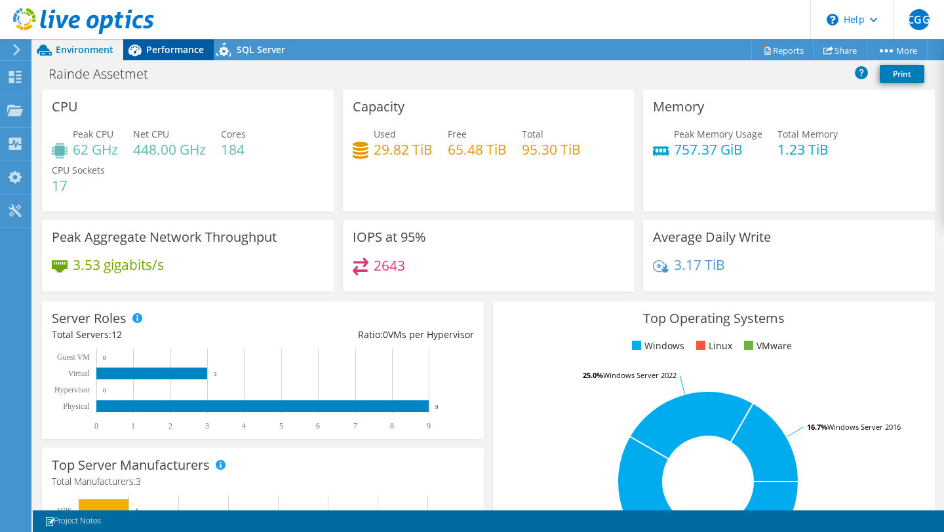
click at [162, 45] on span "Performance" at bounding box center [175, 49] width 58 height 12
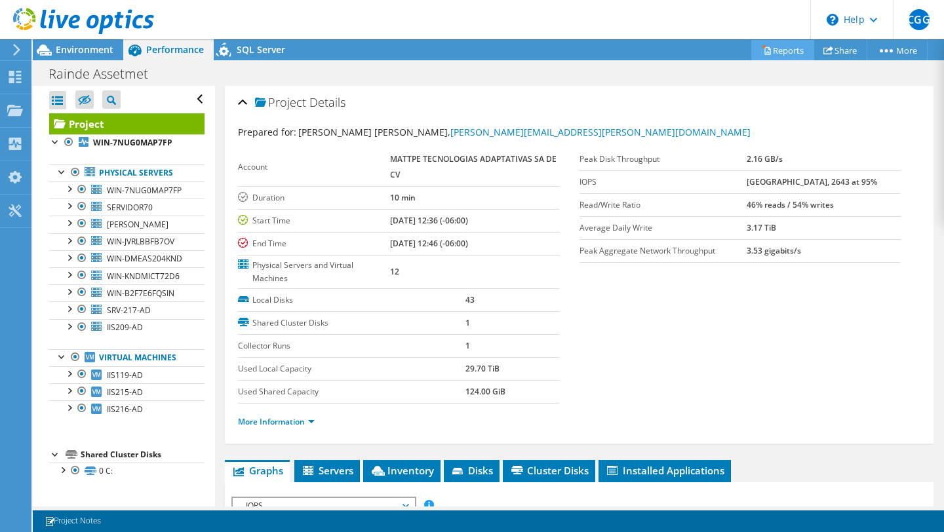
click at [775, 57] on link "Reports" at bounding box center [782, 50] width 63 height 20
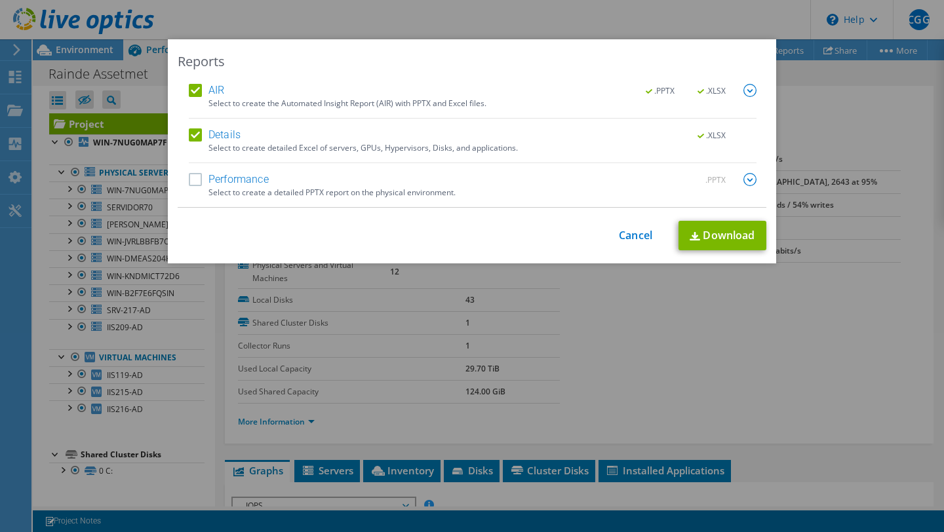
click at [745, 89] on img at bounding box center [749, 90] width 13 height 13
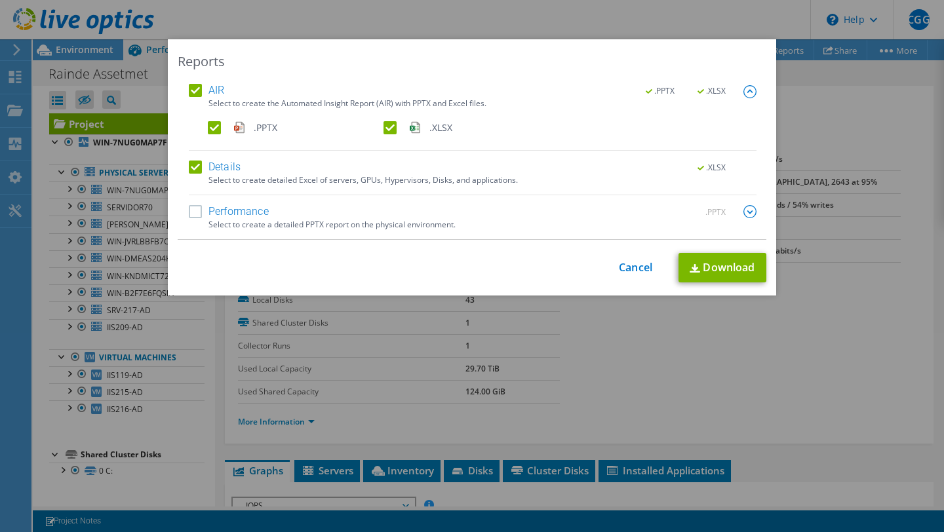
click at [189, 90] on label "AIR" at bounding box center [206, 90] width 35 height 13
click at [0, 0] on input "AIR" at bounding box center [0, 0] width 0 height 0
click at [195, 169] on label "Details" at bounding box center [215, 167] width 52 height 13
click at [0, 0] on input "Details" at bounding box center [0, 0] width 0 height 0
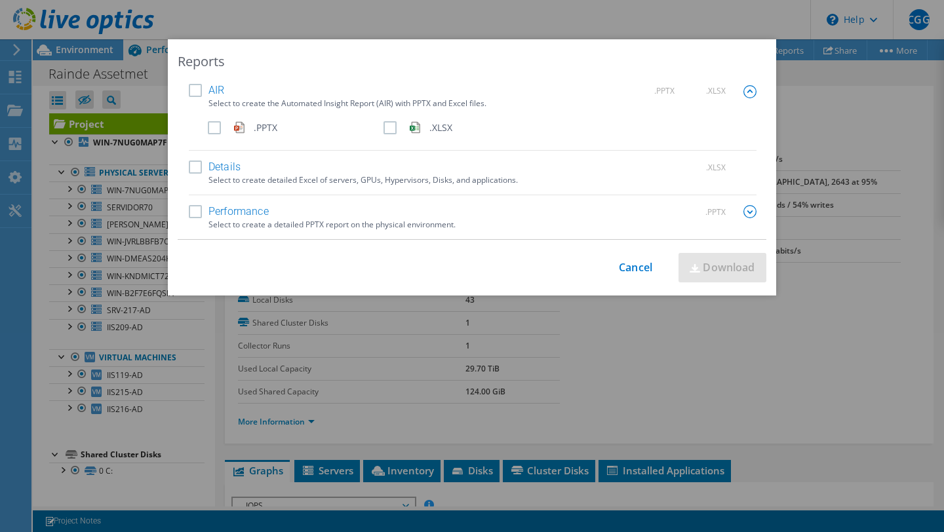
click at [747, 214] on img at bounding box center [749, 211] width 13 height 13
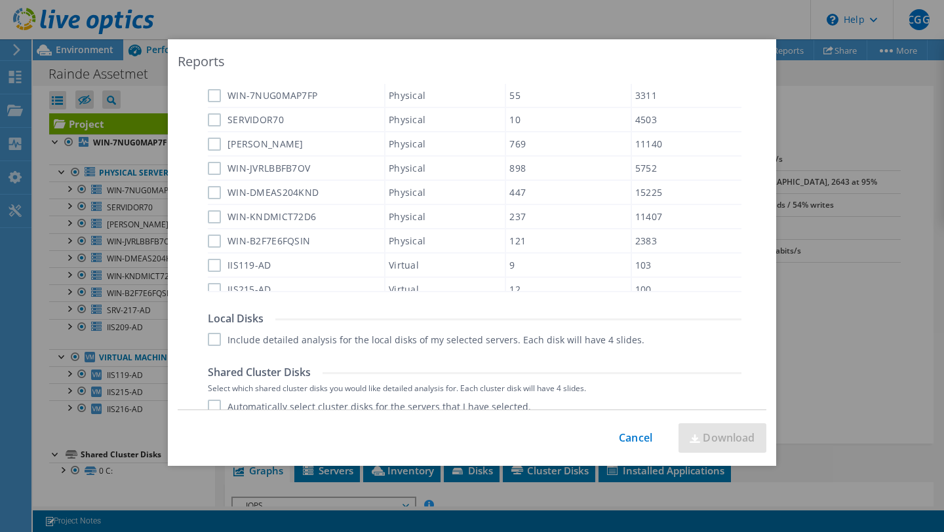
scroll to position [349, 0]
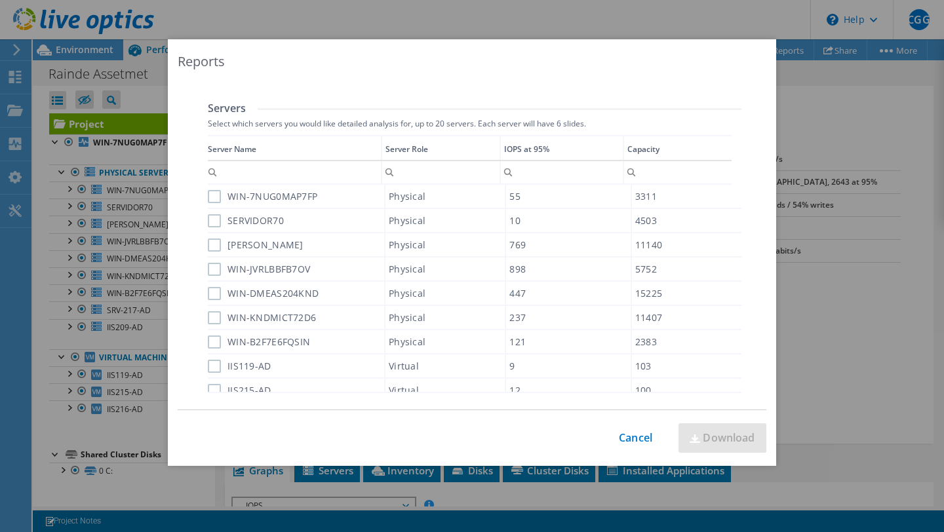
click at [533, 149] on div "IOPS at 95%" at bounding box center [526, 149] width 45 height 14
click at [533, 149] on div "IOPS at 95%" at bounding box center [524, 149] width 45 height 14
click at [636, 153] on div "Capacity" at bounding box center [642, 149] width 32 height 14
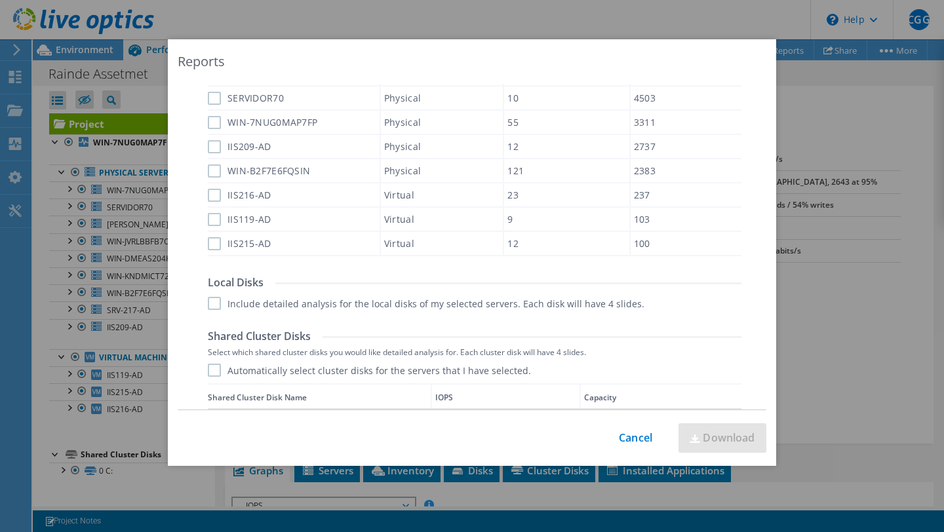
scroll to position [660, 0]
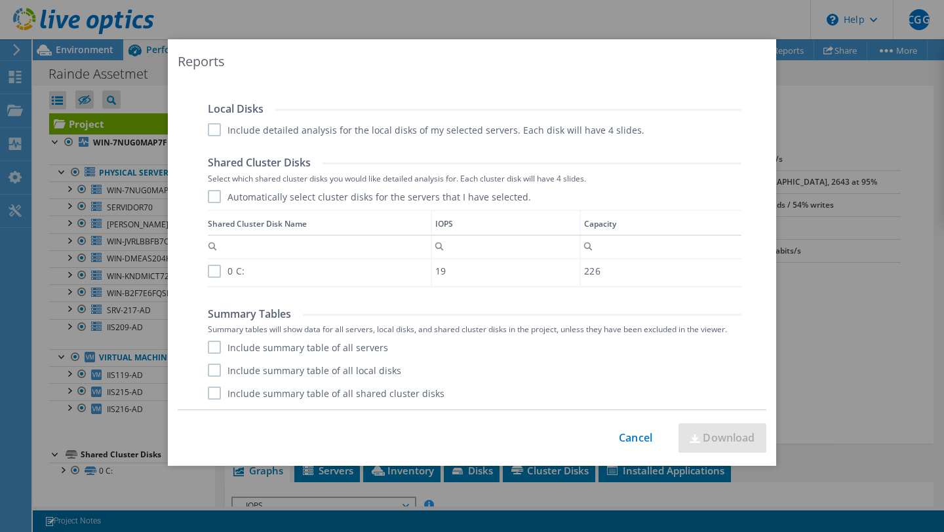
click at [209, 132] on label "Include detailed analysis for the local disks of my selected servers. Each disk…" at bounding box center [426, 129] width 436 height 13
click at [0, 0] on input "Include detailed analysis for the local disks of my selected servers. Each disk…" at bounding box center [0, 0] width 0 height 0
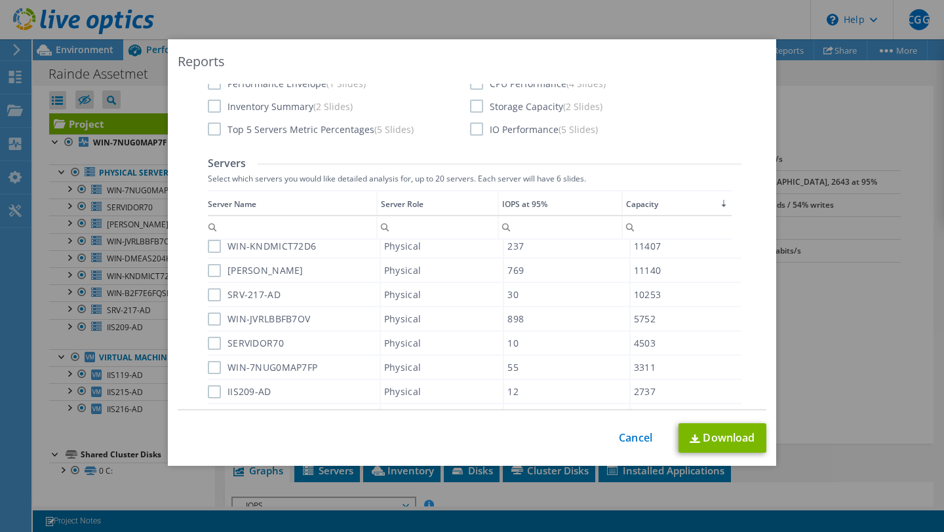
scroll to position [0, 0]
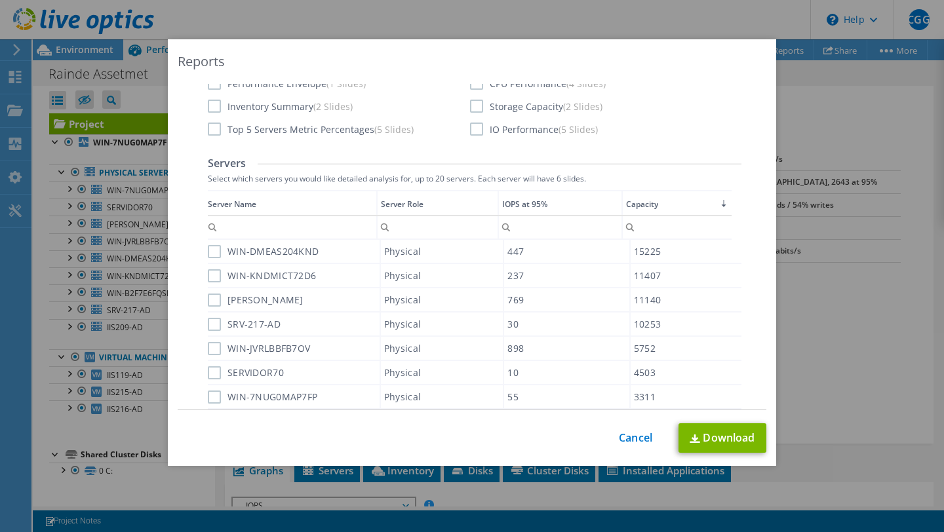
click at [212, 249] on label "WIN-DMEAS204KND" at bounding box center [263, 251] width 111 height 13
click at [0, 0] on input "WIN-DMEAS204KND" at bounding box center [0, 0] width 0 height 0
click at [210, 271] on label "WIN-KNDMICT72D6" at bounding box center [262, 275] width 108 height 13
click at [0, 0] on input "WIN-KNDMICT72D6" at bounding box center [0, 0] width 0 height 0
click at [212, 298] on label "[PERSON_NAME]" at bounding box center [256, 300] width 96 height 13
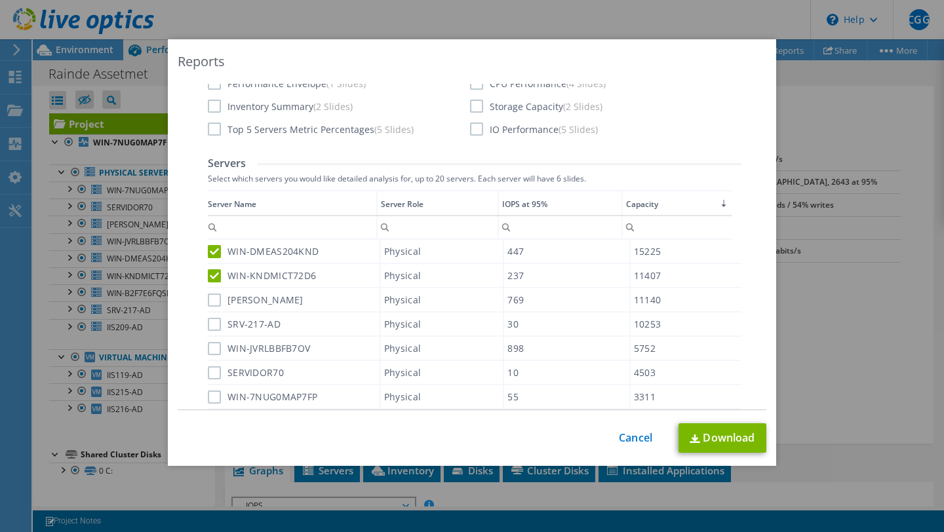
click at [0, 0] on input "[PERSON_NAME]" at bounding box center [0, 0] width 0 height 0
click at [210, 326] on label "SRV-217-AD" at bounding box center [244, 324] width 73 height 13
click at [0, 0] on input "SRV-217-AD" at bounding box center [0, 0] width 0 height 0
click at [211, 347] on label "WIN-JVRLBBFB7OV" at bounding box center [259, 348] width 102 height 13
click at [0, 0] on input "WIN-JVRLBBFB7OV" at bounding box center [0, 0] width 0 height 0
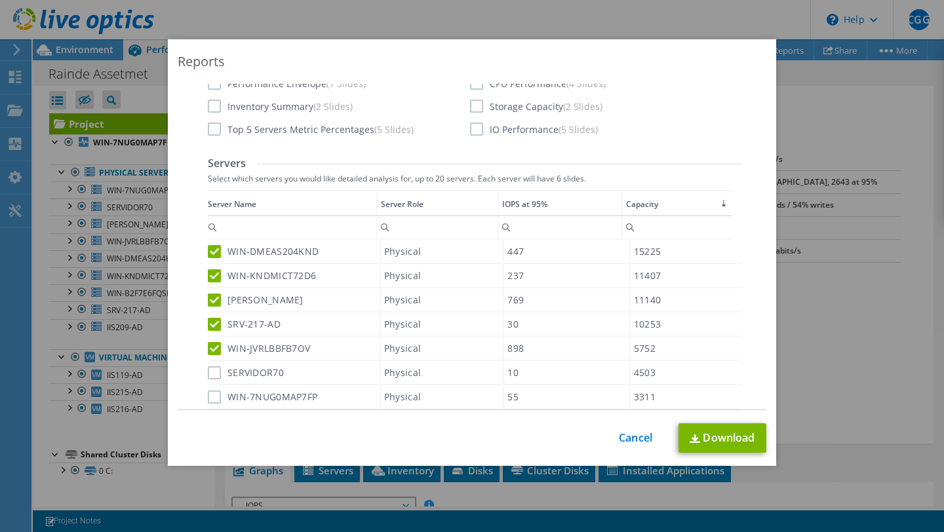
click at [208, 371] on label "SERVIDOR70" at bounding box center [246, 372] width 76 height 13
click at [0, 0] on input "SERVIDOR70" at bounding box center [0, 0] width 0 height 0
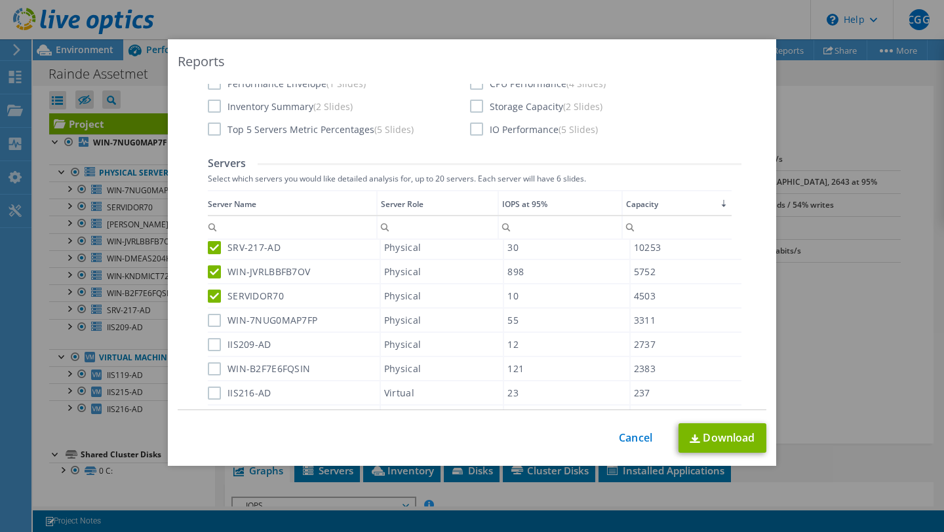
scroll to position [83, 0]
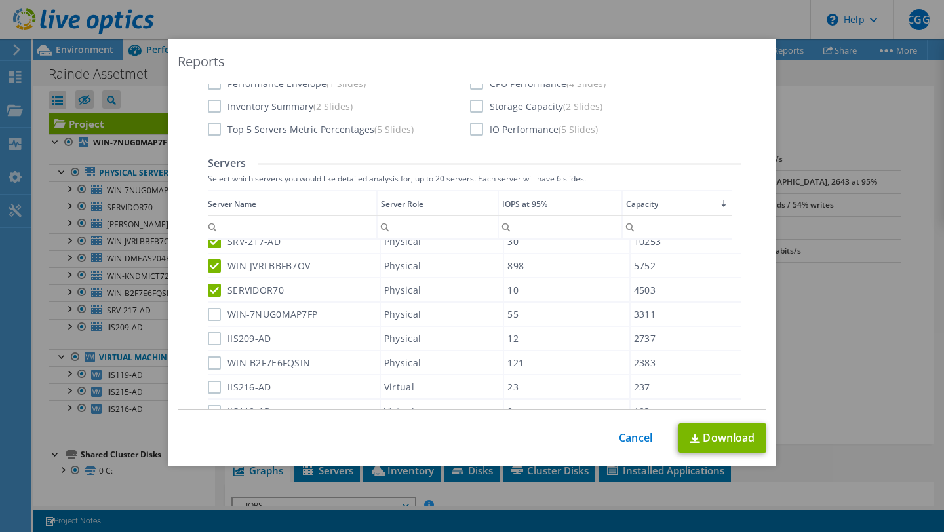
click at [208, 317] on label "WIN-7NUG0MAP7FP" at bounding box center [262, 314] width 109 height 13
click at [0, 0] on input "WIN-7NUG0MAP7FP" at bounding box center [0, 0] width 0 height 0
click at [211, 340] on label "IIS209-AD" at bounding box center [240, 338] width 64 height 13
click at [0, 0] on input "IIS209-AD" at bounding box center [0, 0] width 0 height 0
click at [210, 365] on label "WIN-B2F7E6FQSIN" at bounding box center [259, 363] width 102 height 13
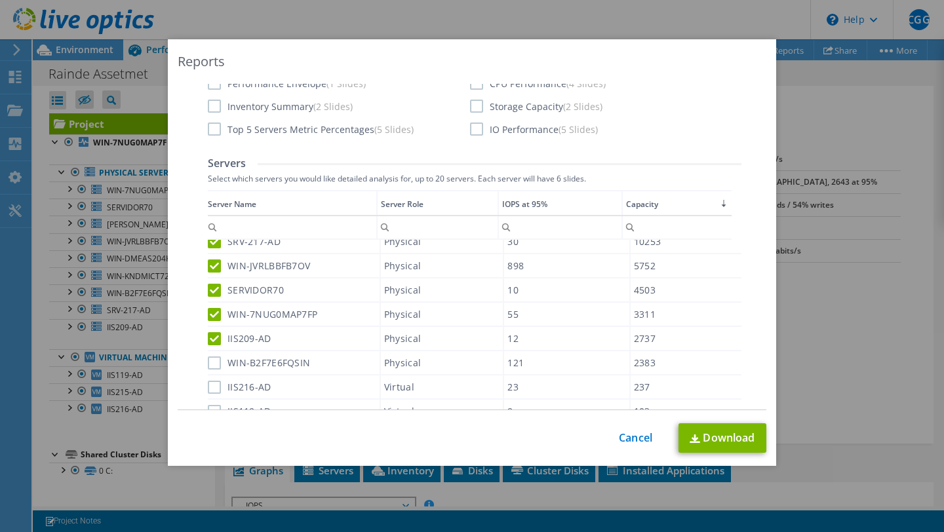
click at [0, 0] on input "WIN-B2F7E6FQSIN" at bounding box center [0, 0] width 0 height 0
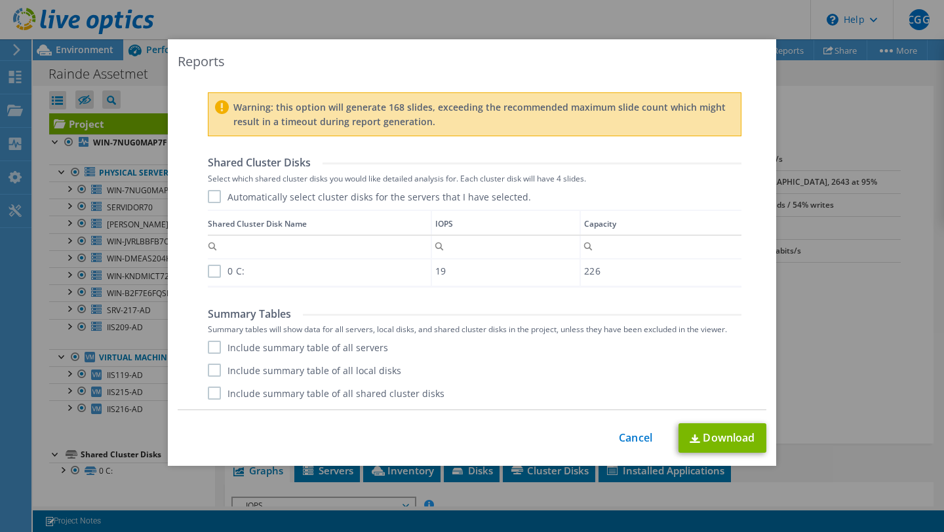
scroll to position [602, 0]
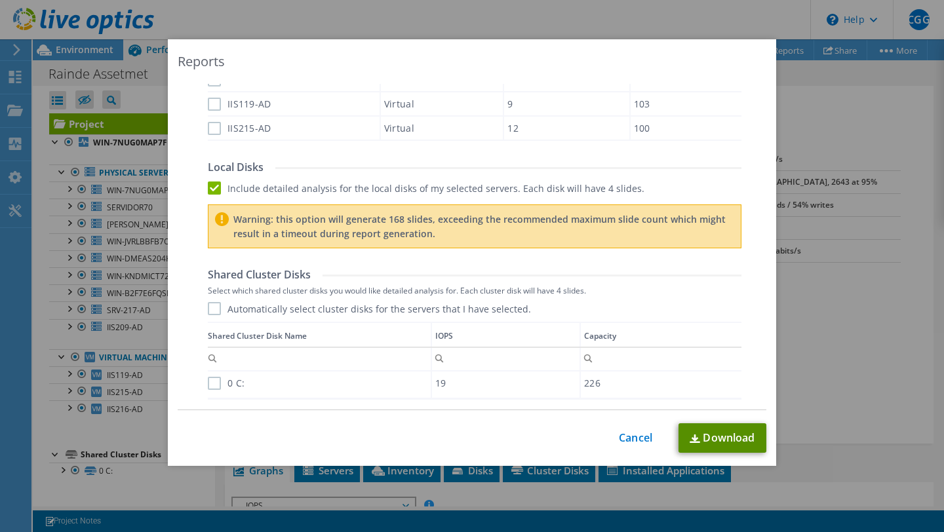
click at [701, 441] on link "Download" at bounding box center [722, 437] width 88 height 29
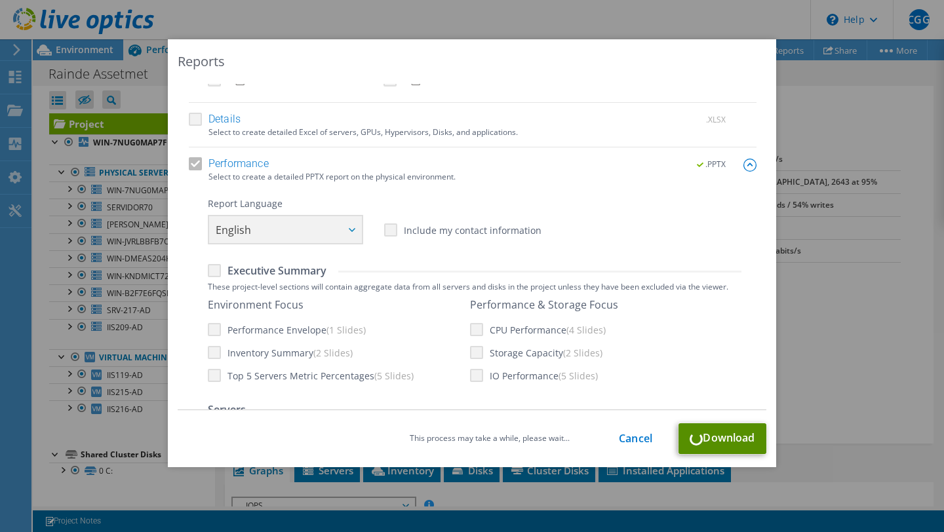
scroll to position [0, 0]
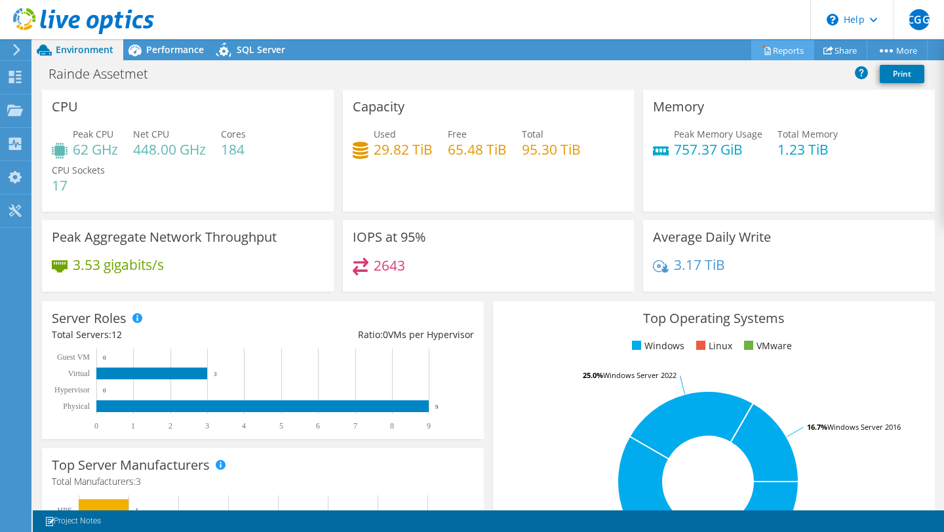
click at [783, 48] on link "Reports" at bounding box center [782, 50] width 63 height 20
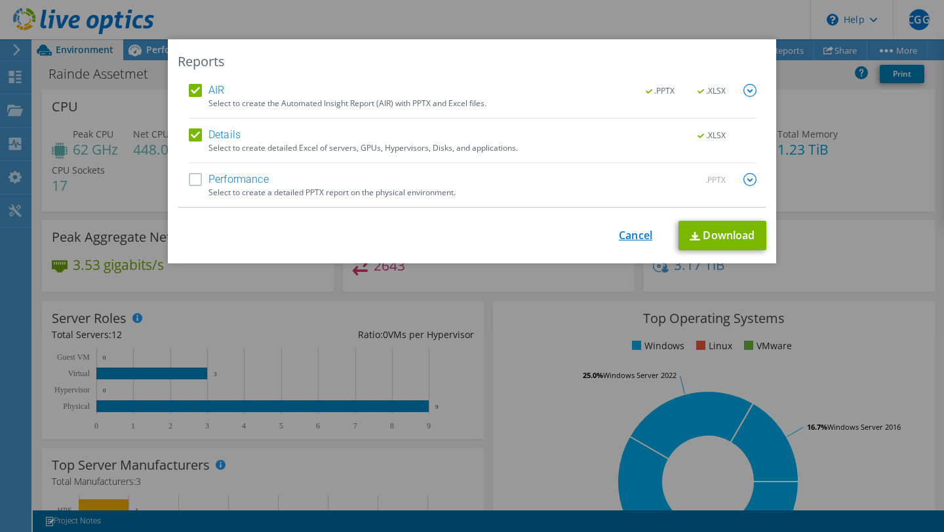
click at [632, 239] on link "Cancel" at bounding box center [635, 235] width 33 height 12
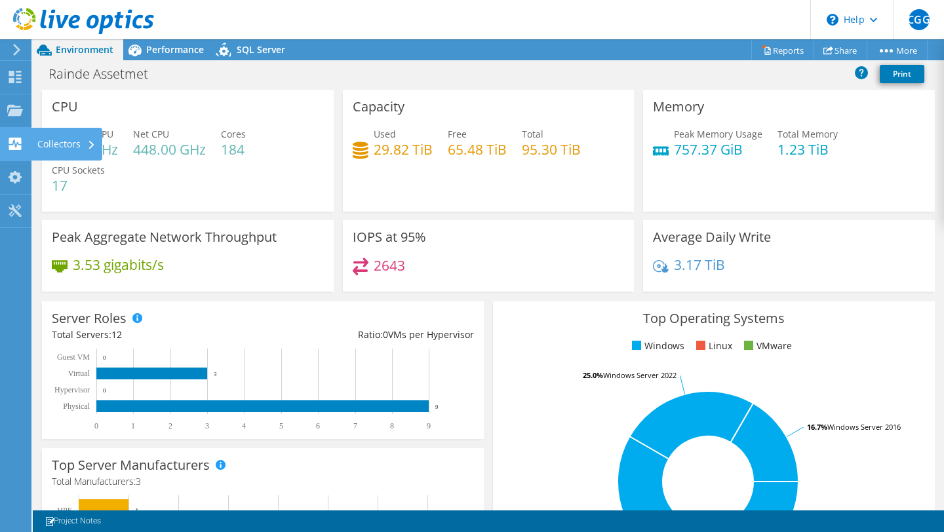
click at [60, 147] on div "Collectors" at bounding box center [66, 144] width 71 height 33
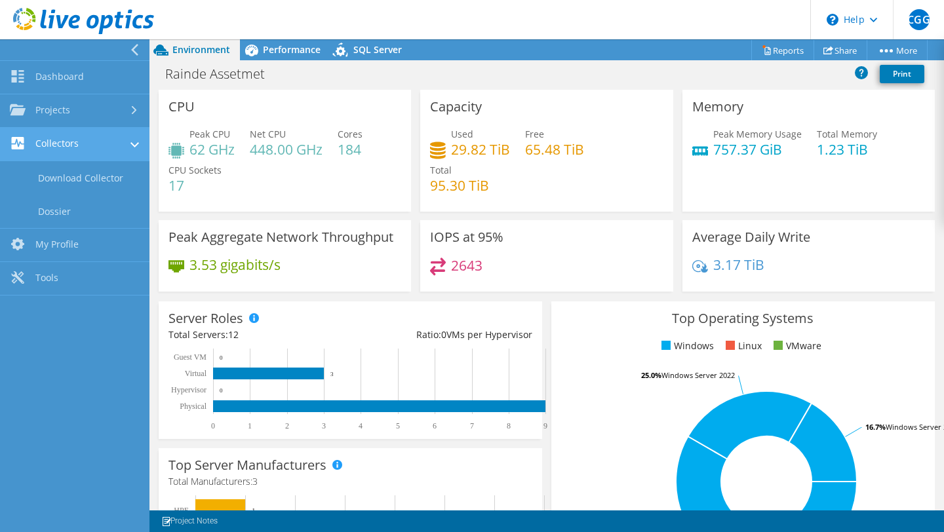
click at [113, 144] on link "Collectors" at bounding box center [74, 144] width 149 height 33
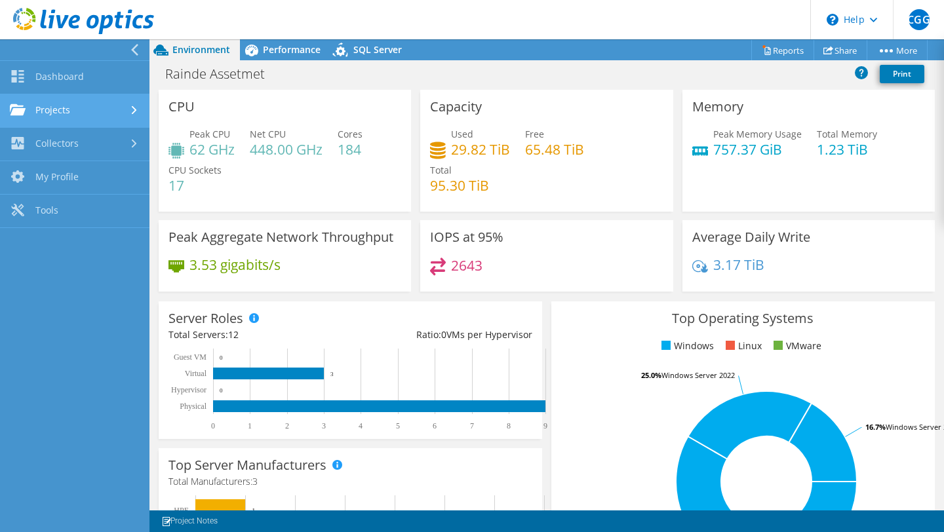
click at [102, 119] on link "Projects" at bounding box center [74, 110] width 149 height 33
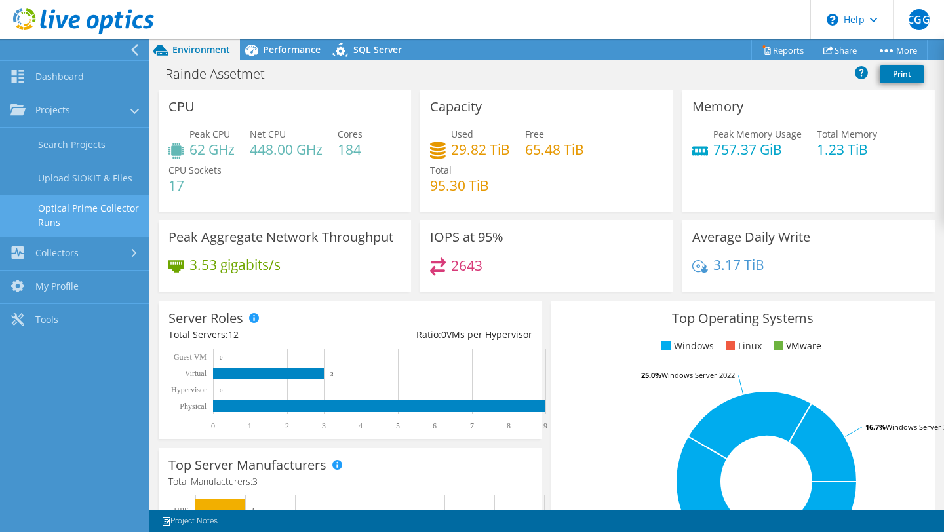
click at [109, 216] on link "Optical Prime Collector Runs" at bounding box center [74, 216] width 149 height 42
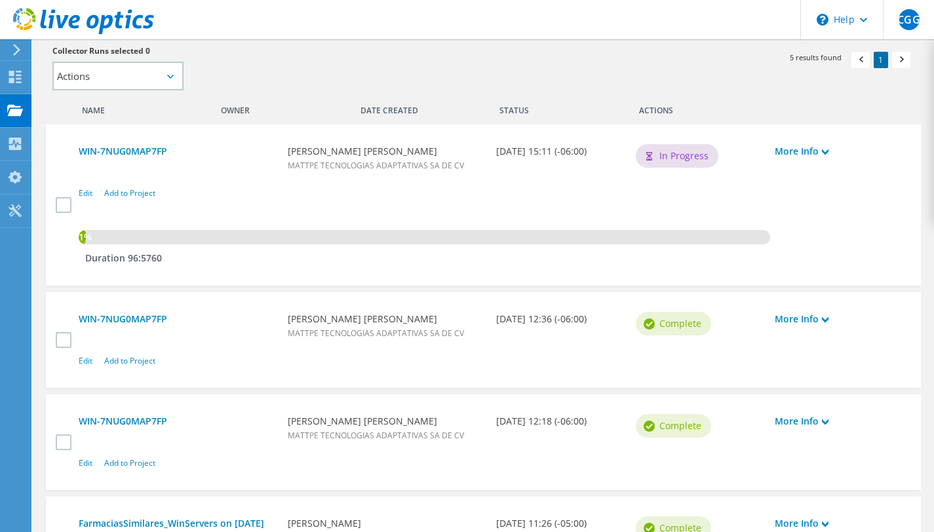
scroll to position [334, 0]
click at [161, 153] on link "WIN-7NUG0MAP7FP" at bounding box center [177, 152] width 196 height 14
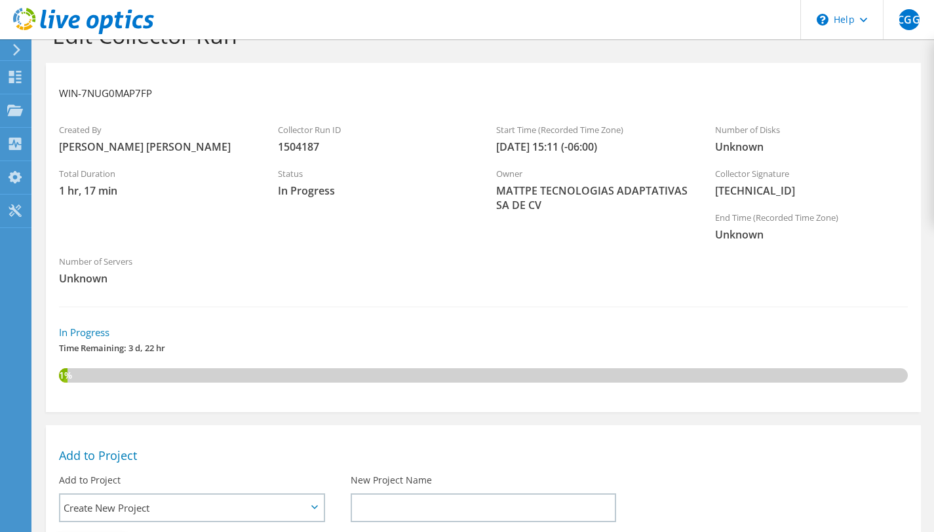
scroll to position [38, 0]
click at [76, 112] on div "Projects" at bounding box center [62, 110] width 63 height 33
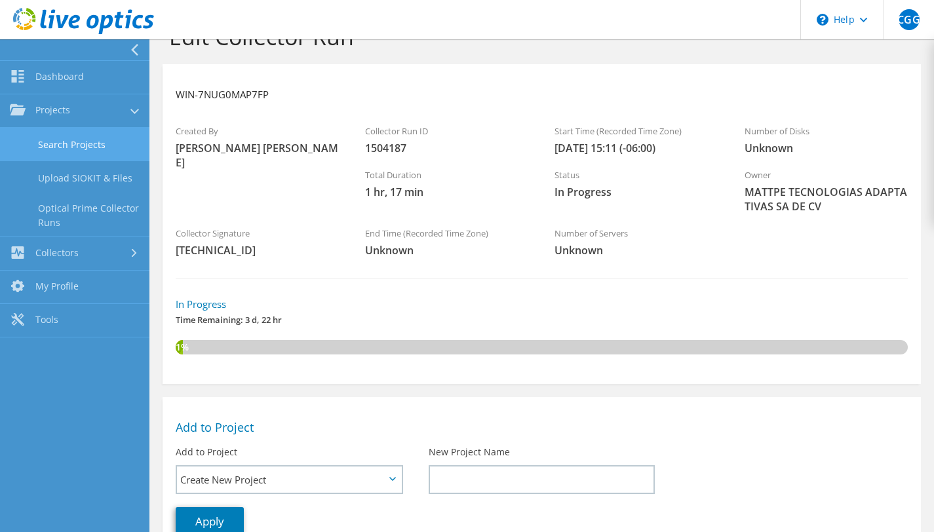
click at [90, 145] on link "Search Projects" at bounding box center [74, 144] width 149 height 33
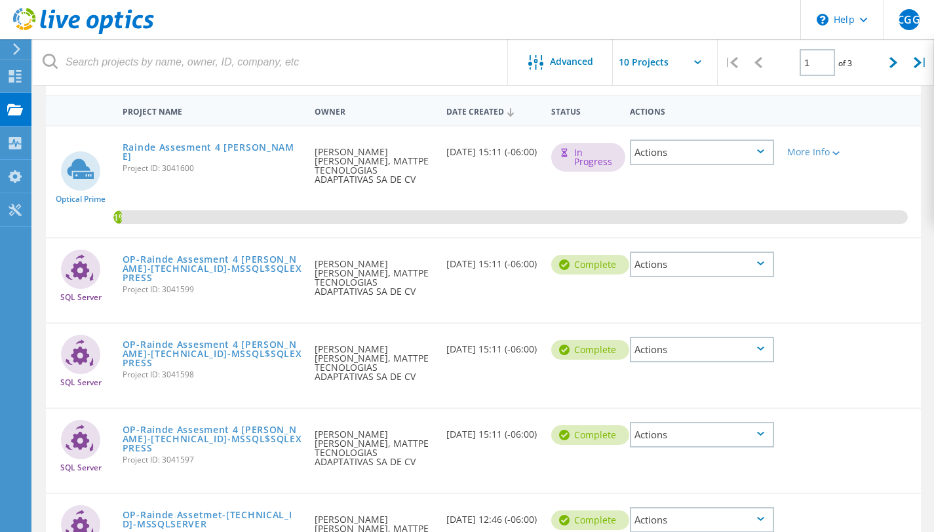
scroll to position [121, 0]
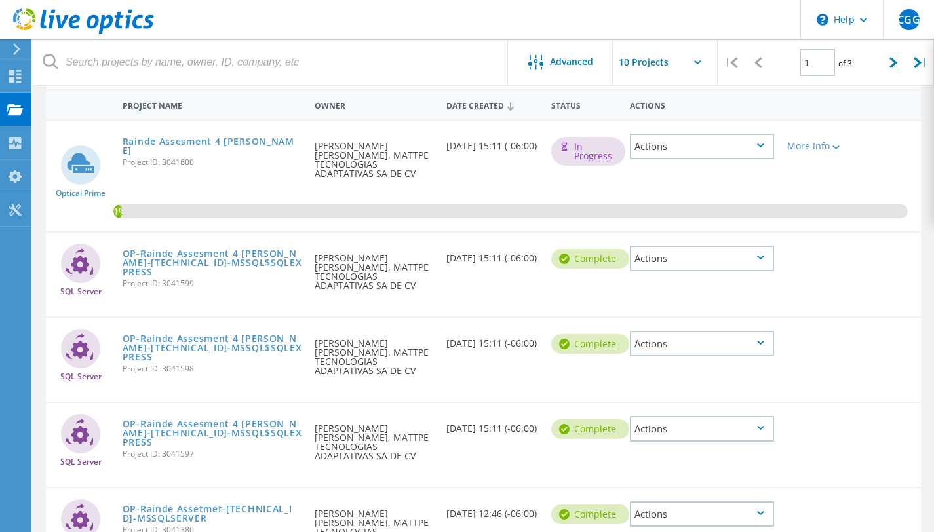
click at [757, 155] on div "Actions" at bounding box center [702, 147] width 144 height 26
click at [880, 159] on div "1%" at bounding box center [483, 176] width 875 height 111
click at [836, 147] on icon at bounding box center [835, 147] width 7 height 4
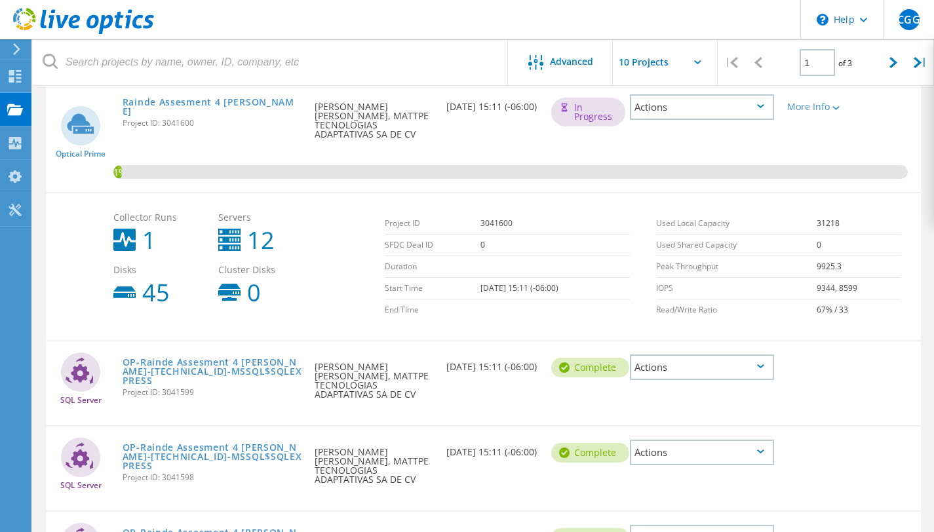
scroll to position [158, 0]
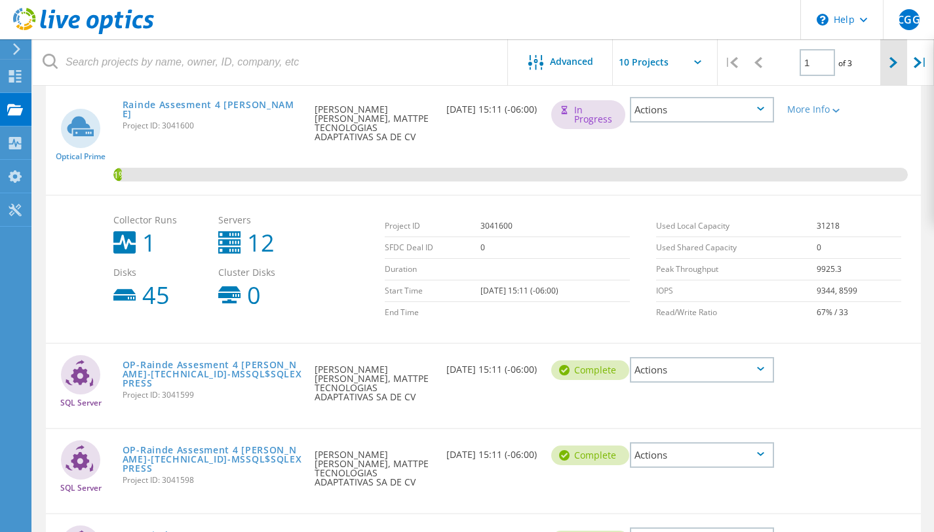
click at [891, 60] on icon at bounding box center [893, 62] width 8 height 11
type input "2"
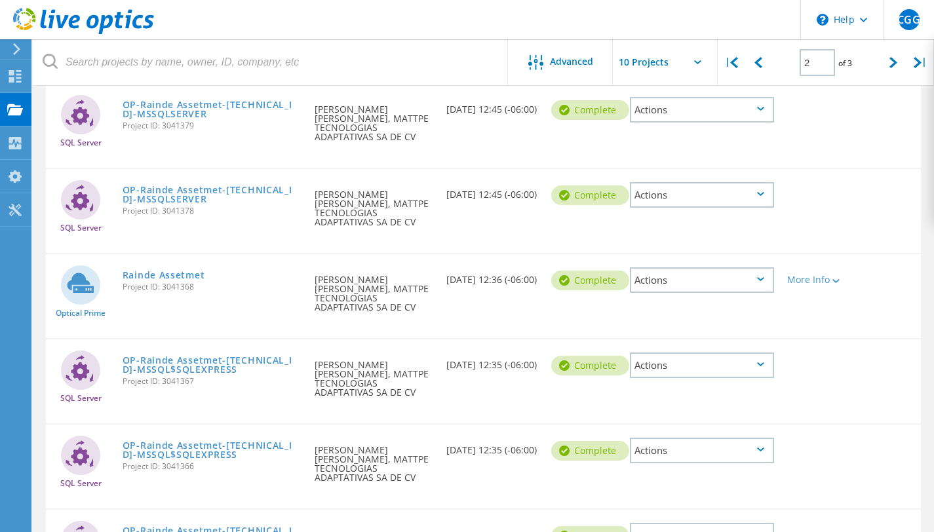
click at [745, 267] on div "Actions" at bounding box center [702, 280] width 144 height 26
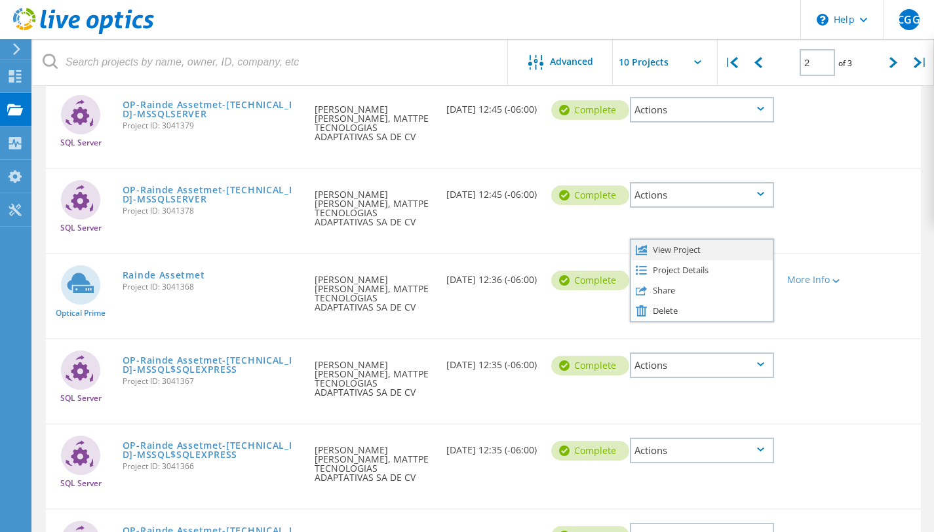
click at [694, 240] on div "View Project" at bounding box center [702, 250] width 142 height 20
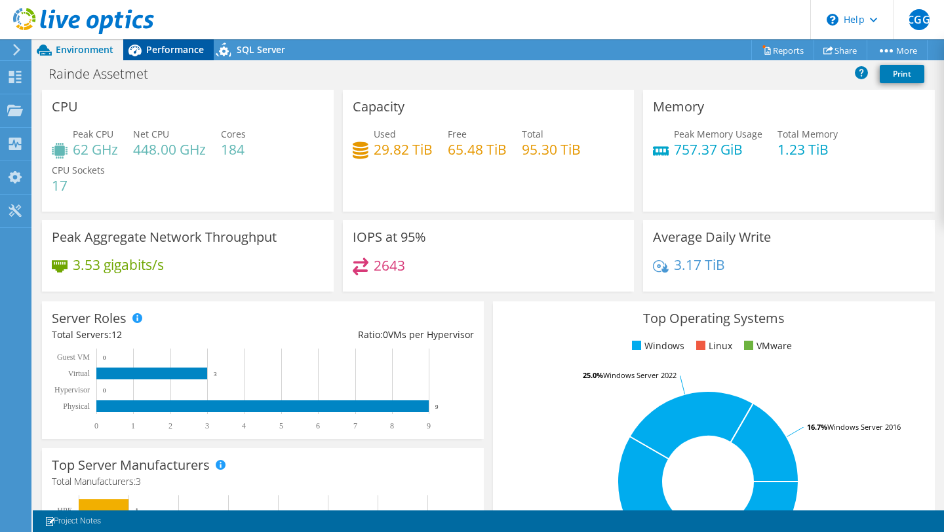
click at [173, 50] on span "Performance" at bounding box center [175, 49] width 58 height 12
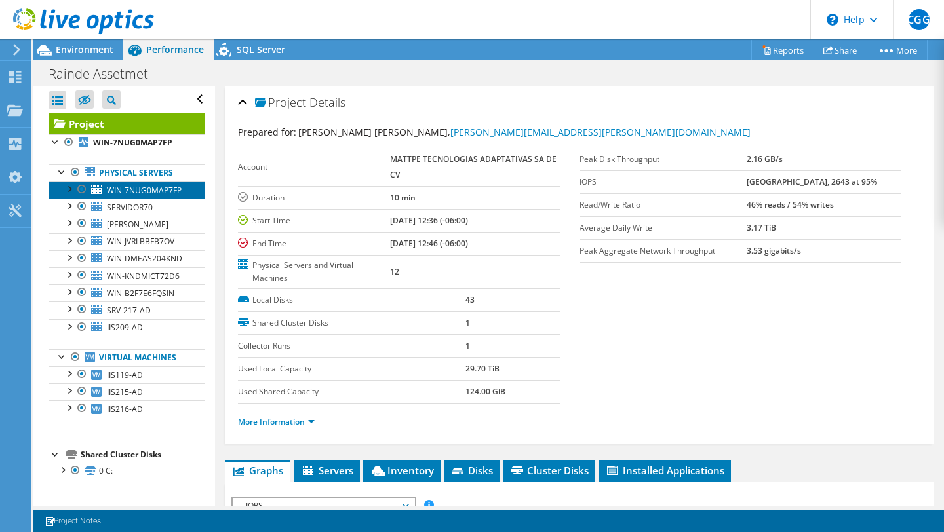
click at [138, 196] on span "WIN-7NUG0MAP7FP" at bounding box center [144, 190] width 75 height 11
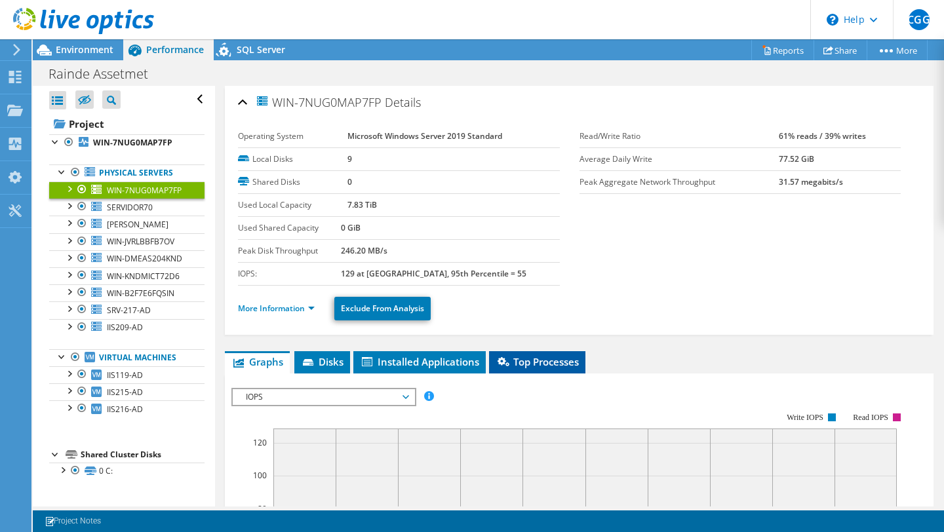
click at [519, 369] on li "Top Processes" at bounding box center [537, 362] width 96 height 22
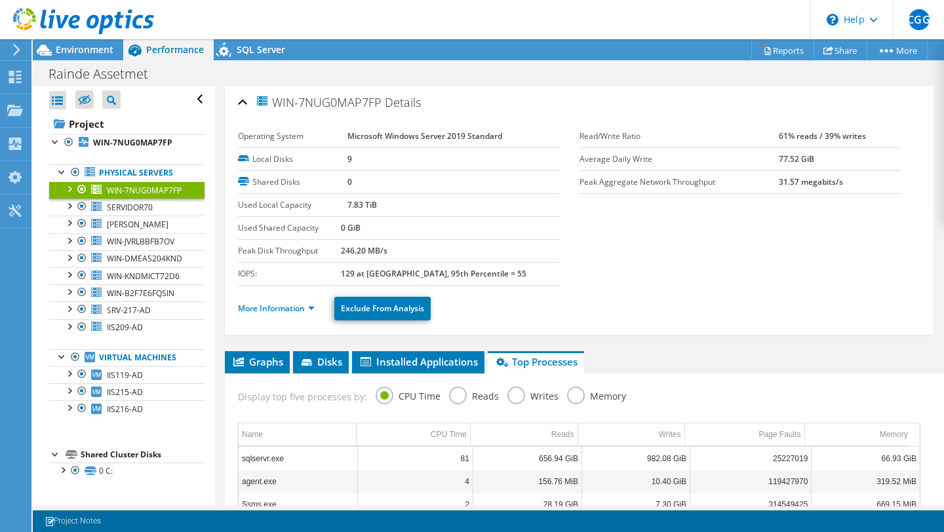
scroll to position [199, 0]
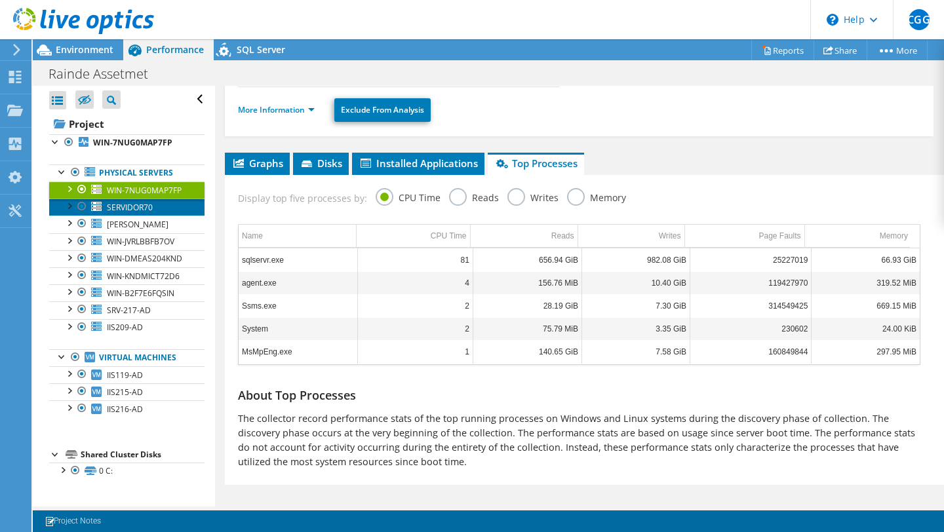
click at [138, 213] on span "SERVIDOR70" at bounding box center [130, 207] width 46 height 11
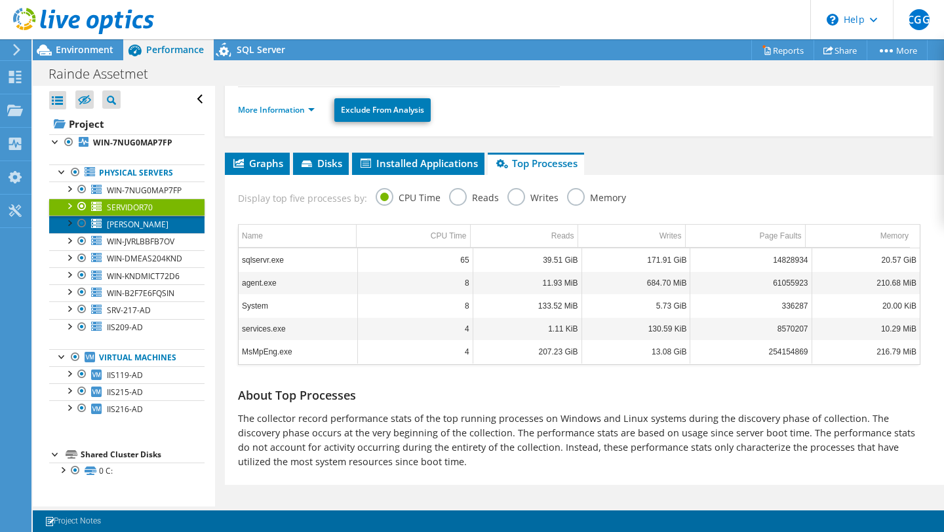
click at [128, 230] on span "[PERSON_NAME]" at bounding box center [138, 224] width 62 height 11
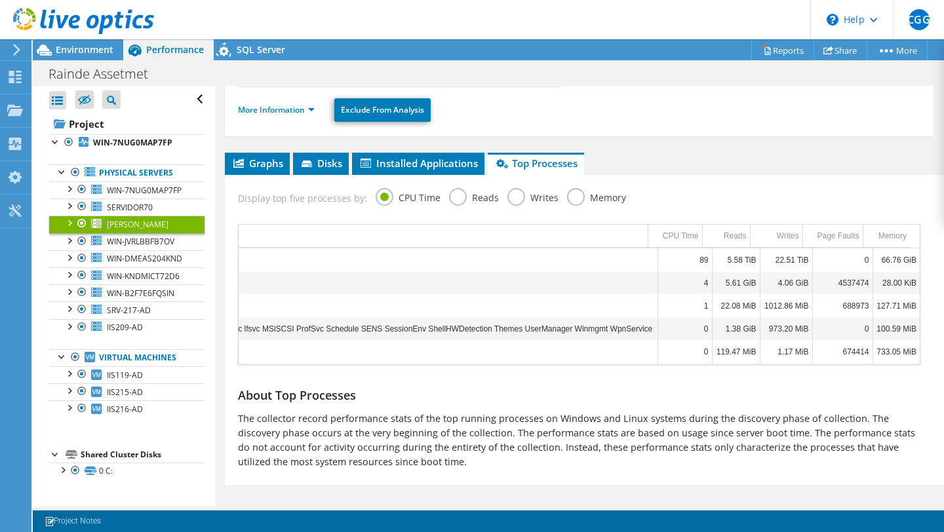
scroll to position [0, 0]
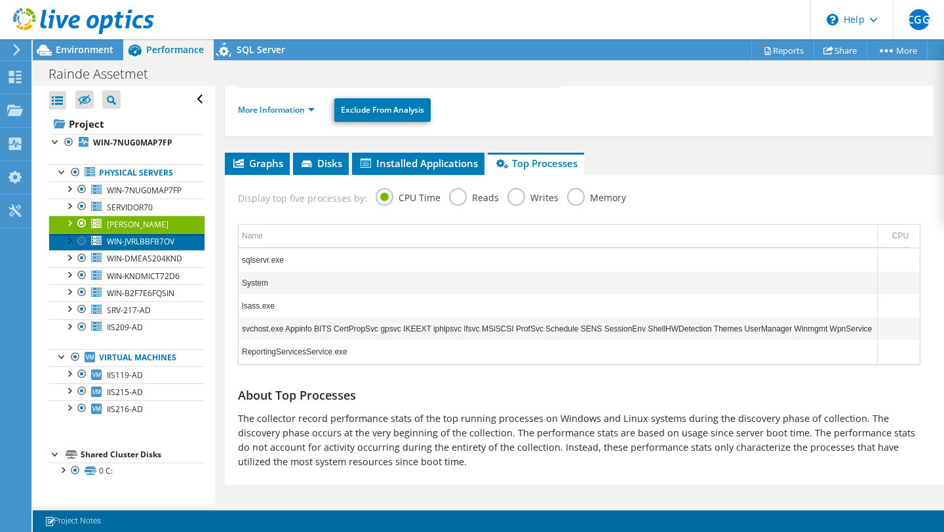
click at [148, 247] on span "WIN-JVRLBBFB7OV" at bounding box center [141, 241] width 68 height 11
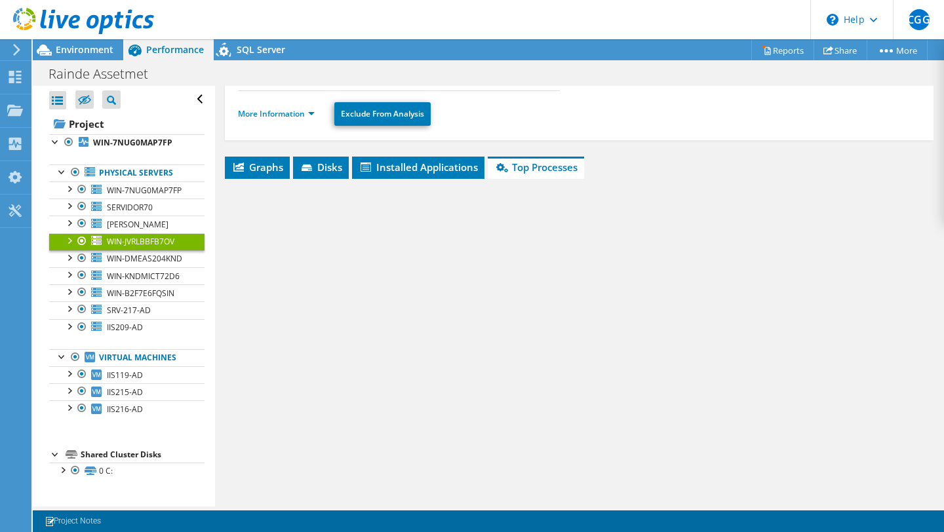
scroll to position [199, 0]
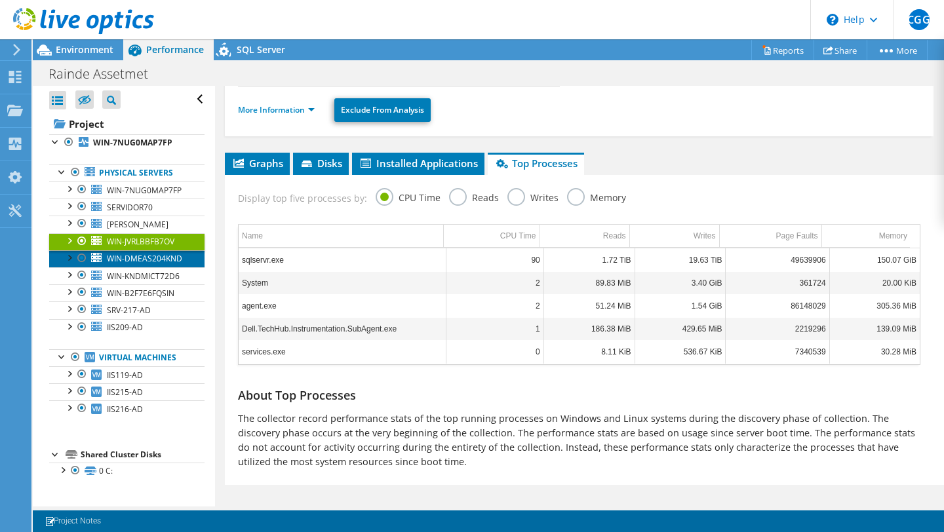
click at [147, 264] on span "WIN-DMEAS204KND" at bounding box center [144, 258] width 75 height 11
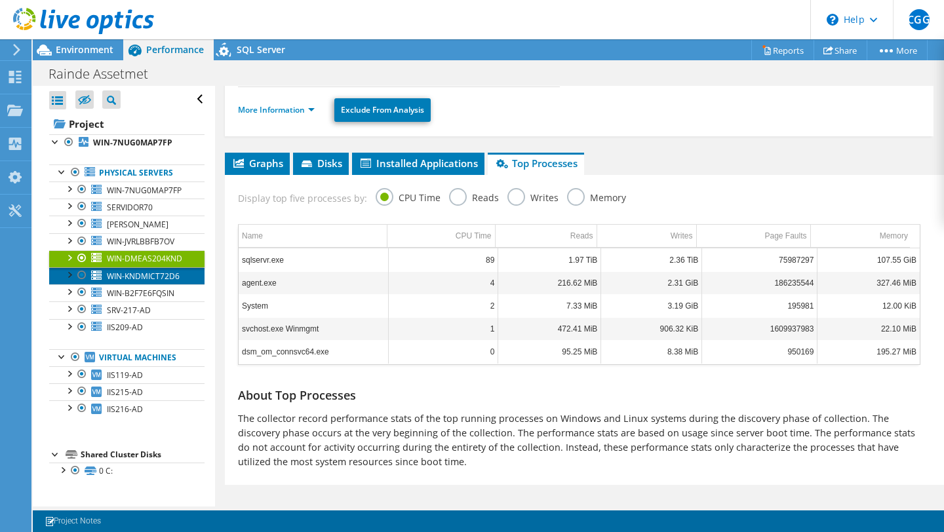
click at [144, 284] on link "WIN-KNDMICT72D6" at bounding box center [126, 275] width 155 height 17
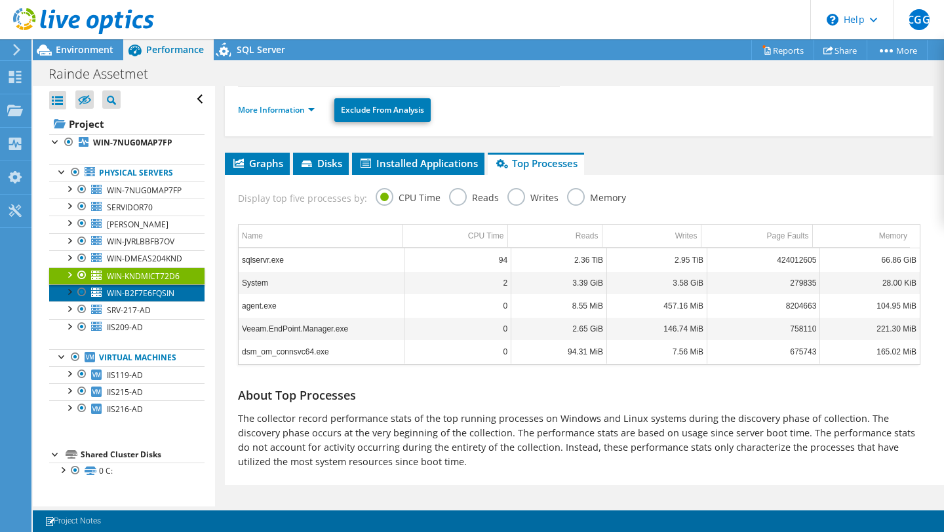
click at [145, 301] on link "WIN-B2F7E6FQSIN" at bounding box center [126, 292] width 155 height 17
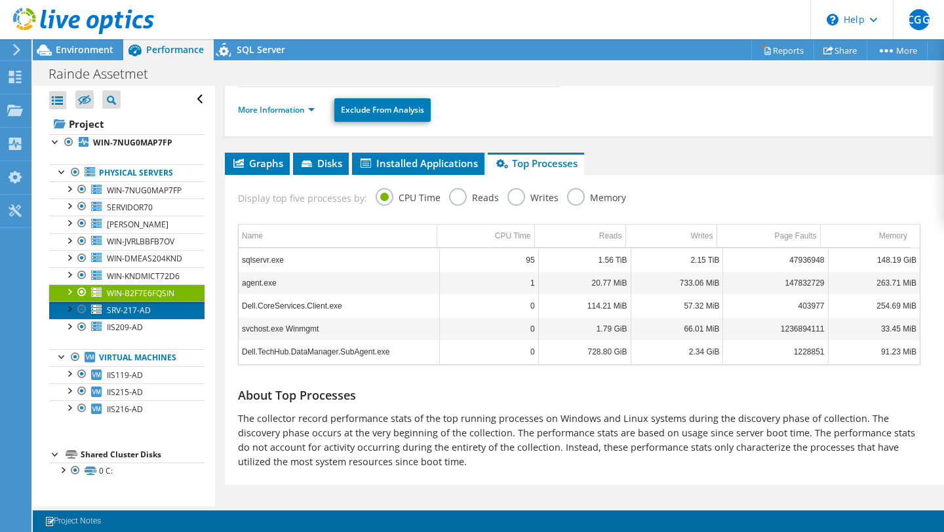
click at [145, 316] on span "SRV-217-AD" at bounding box center [129, 310] width 44 height 11
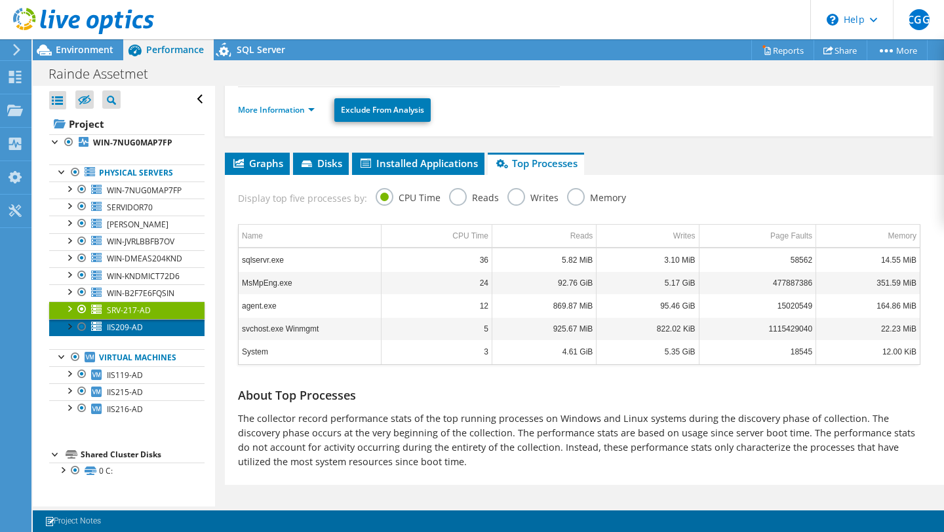
click at [142, 336] on link "IIS209-AD" at bounding box center [126, 327] width 155 height 17
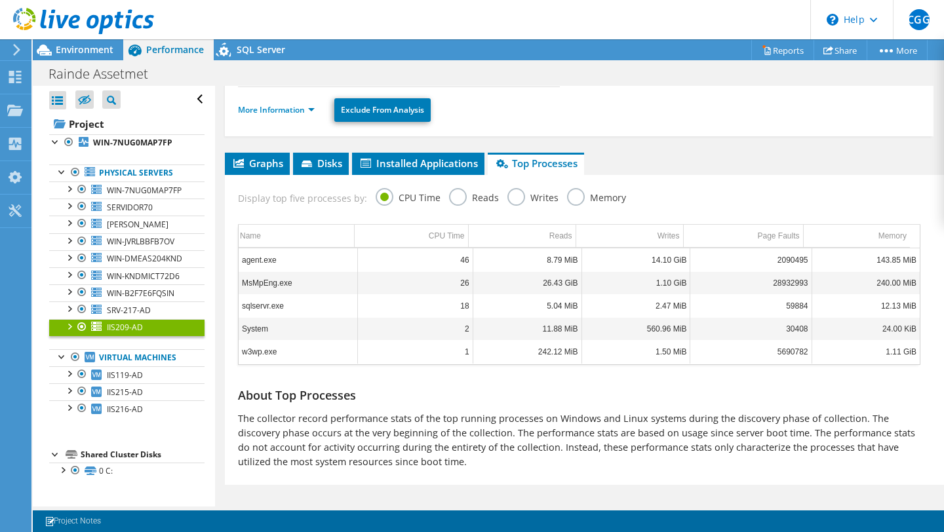
scroll to position [0, 0]
click at [573, 197] on label "Memory" at bounding box center [596, 196] width 59 height 16
click at [0, 0] on input "Memory" at bounding box center [0, 0] width 0 height 0
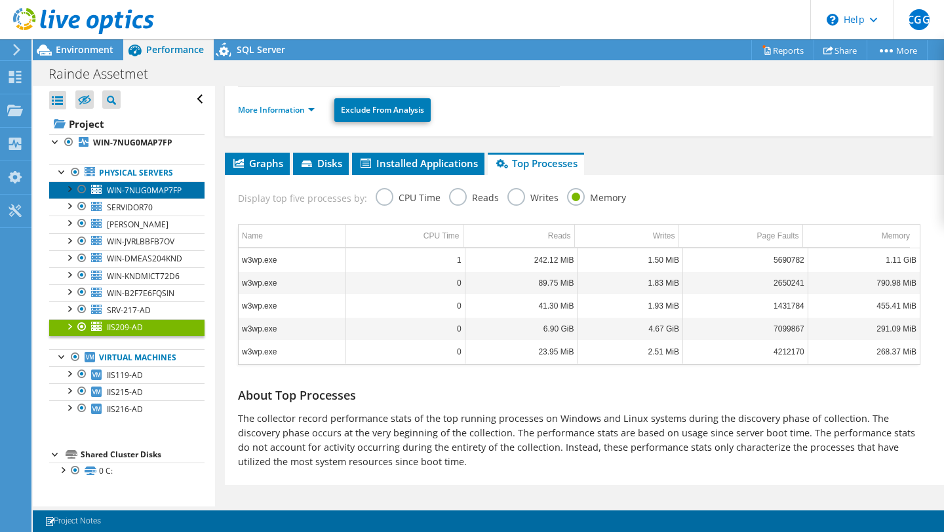
click at [146, 194] on link "WIN-7NUG0MAP7FP" at bounding box center [126, 190] width 155 height 17
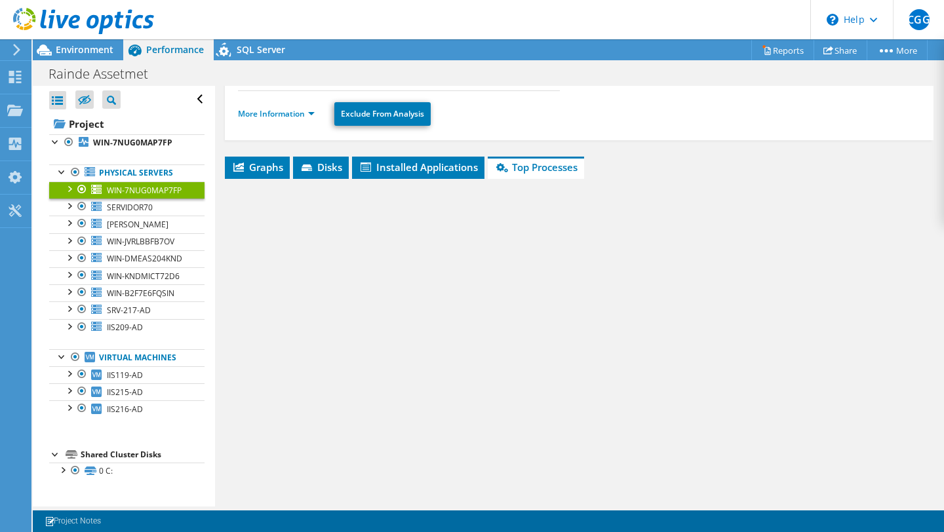
scroll to position [199, 0]
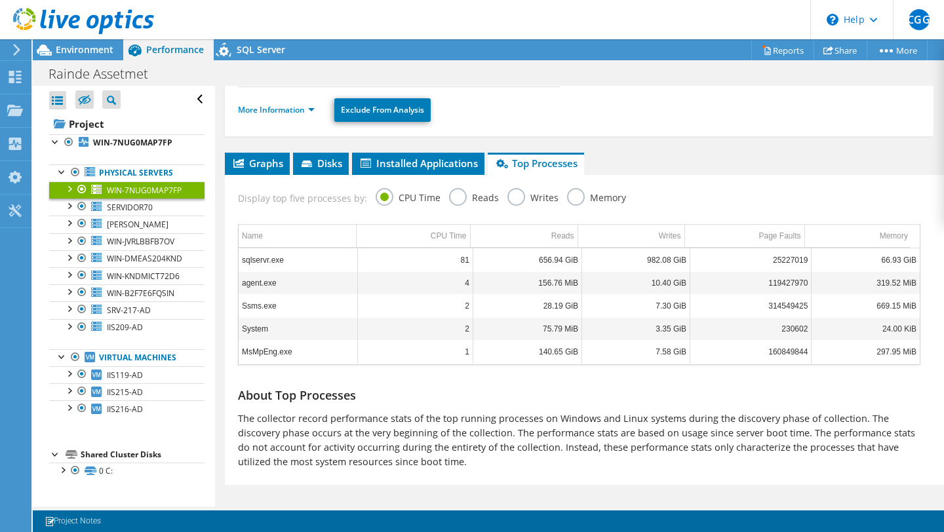
click at [567, 193] on label "Memory" at bounding box center [596, 196] width 59 height 16
click at [0, 0] on input "Memory" at bounding box center [0, 0] width 0 height 0
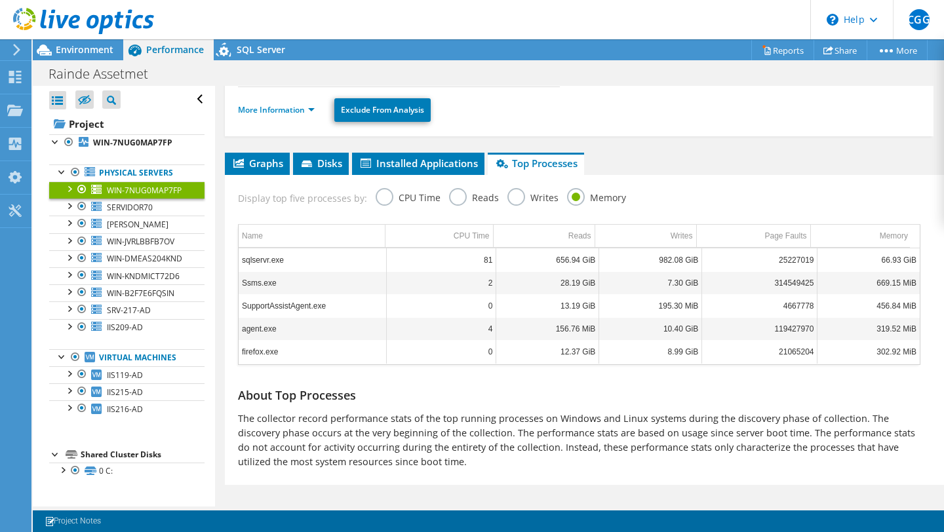
scroll to position [0, 11]
click at [866, 233] on td "Memory" at bounding box center [859, 236] width 101 height 23
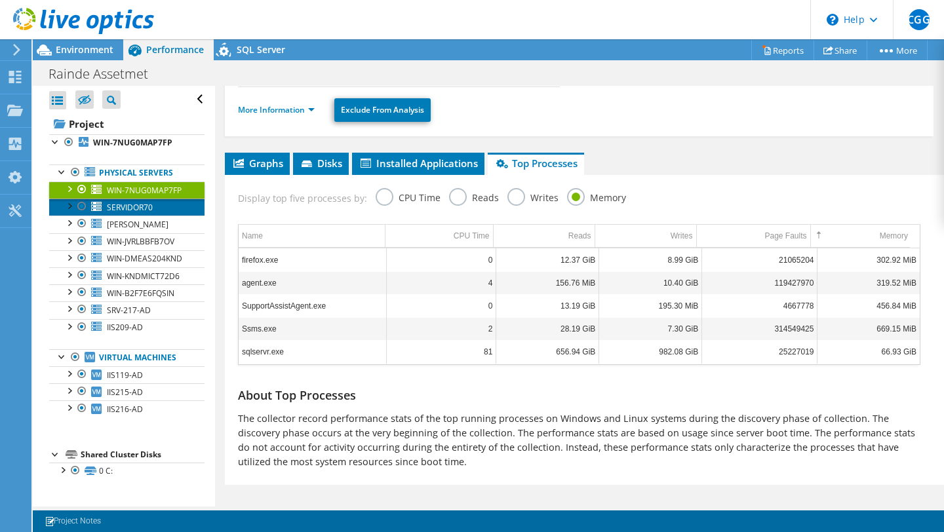
click at [149, 213] on span "SERVIDOR70" at bounding box center [130, 207] width 46 height 11
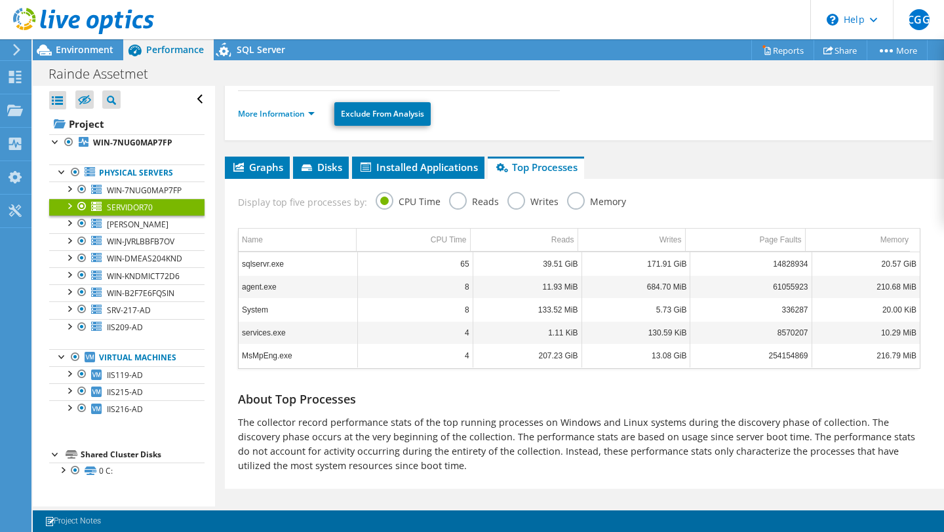
scroll to position [199, 0]
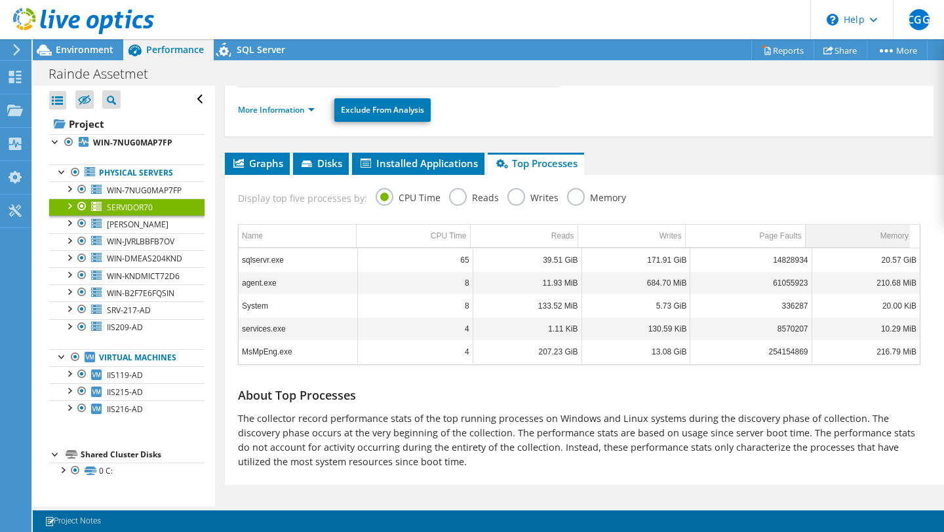
click at [854, 236] on td "Memory" at bounding box center [858, 236] width 107 height 23
click at [871, 233] on td "Memory" at bounding box center [858, 236] width 107 height 23
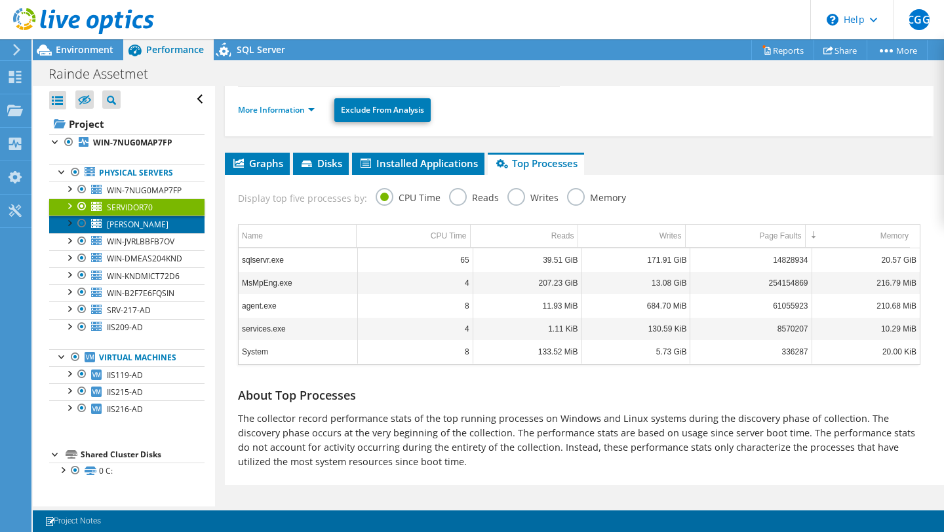
click at [166, 233] on link "[PERSON_NAME]" at bounding box center [126, 224] width 155 height 17
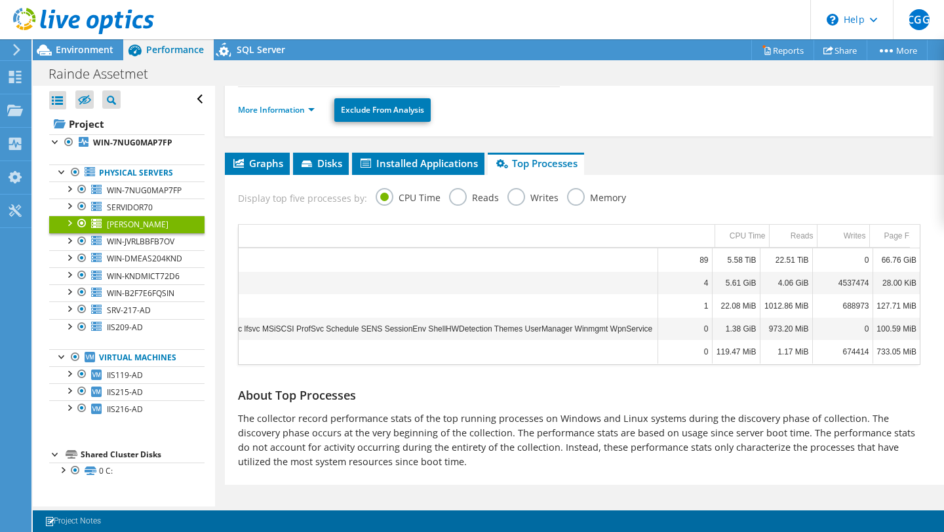
scroll to position [0, 239]
click at [878, 241] on div "Memory" at bounding box center [892, 236] width 28 height 16
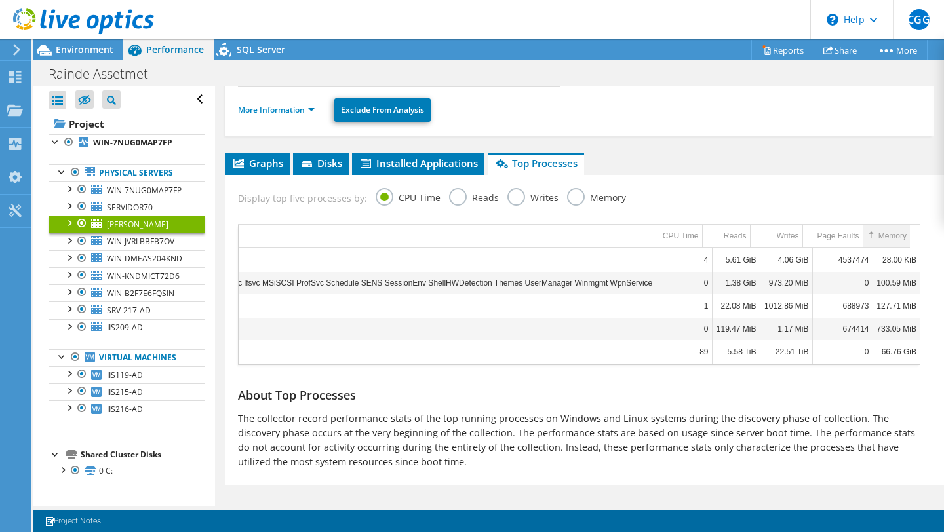
click at [878, 237] on div "Memory" at bounding box center [892, 236] width 28 height 16
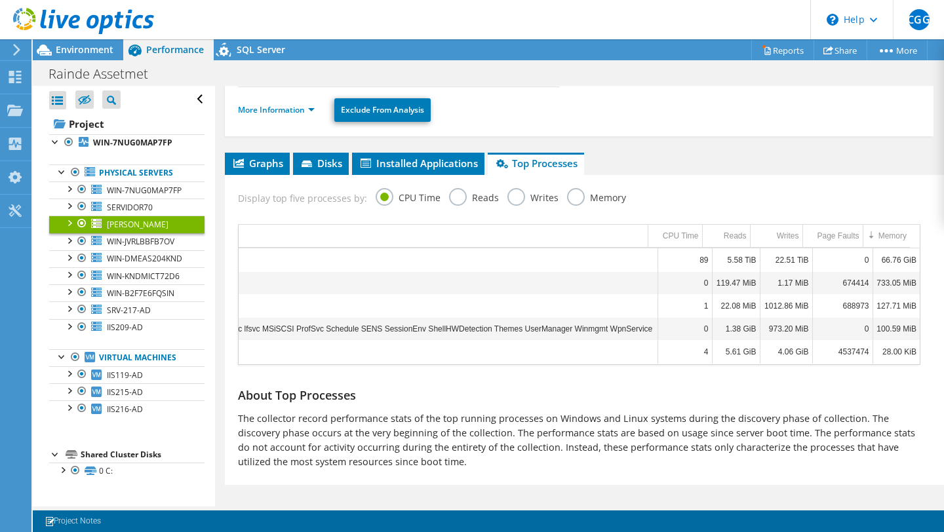
scroll to position [0, 0]
